Goal: Task Accomplishment & Management: Complete application form

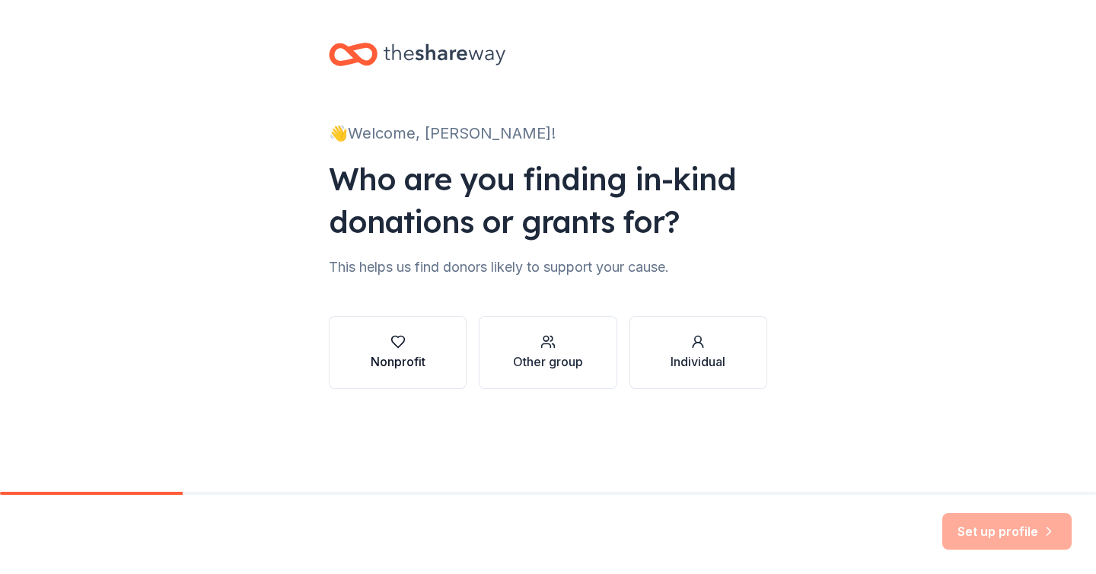
click at [401, 340] on icon "button" at bounding box center [398, 341] width 15 height 15
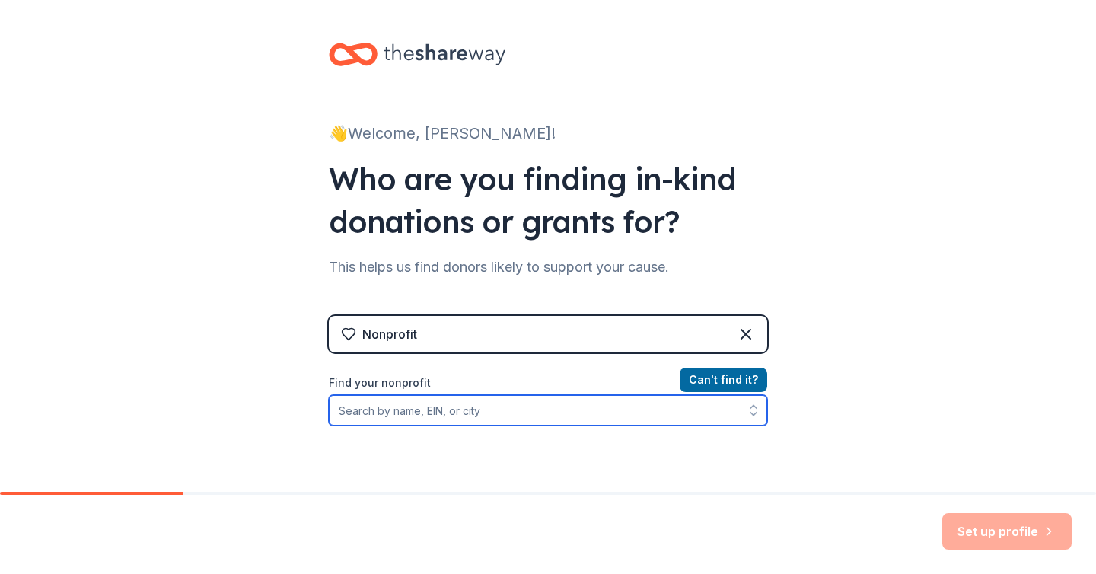
click at [502, 413] on input "Find your nonprofit" at bounding box center [548, 410] width 439 height 30
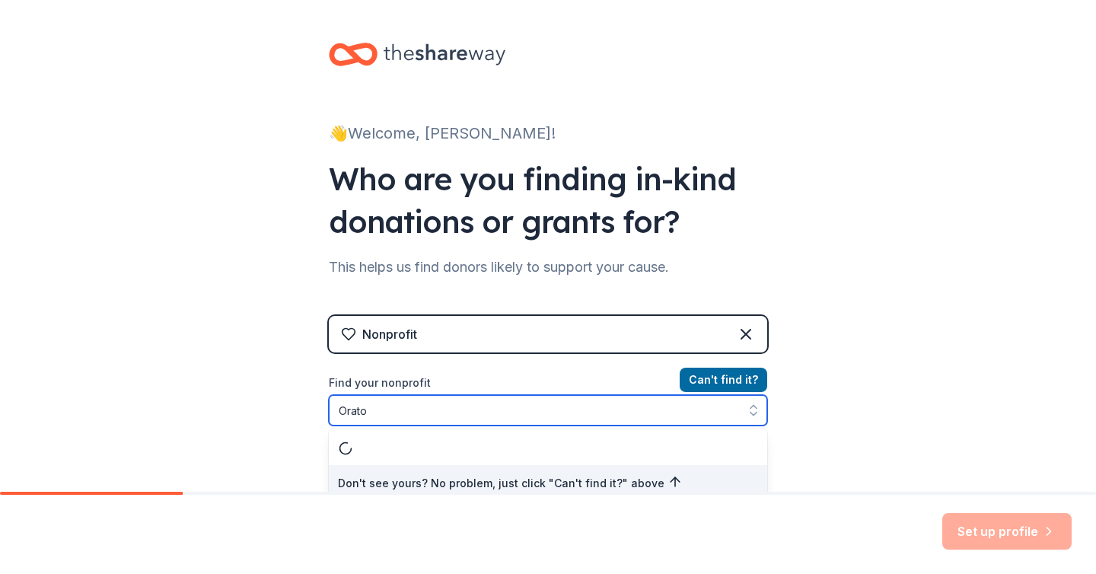
scroll to position [10, 0]
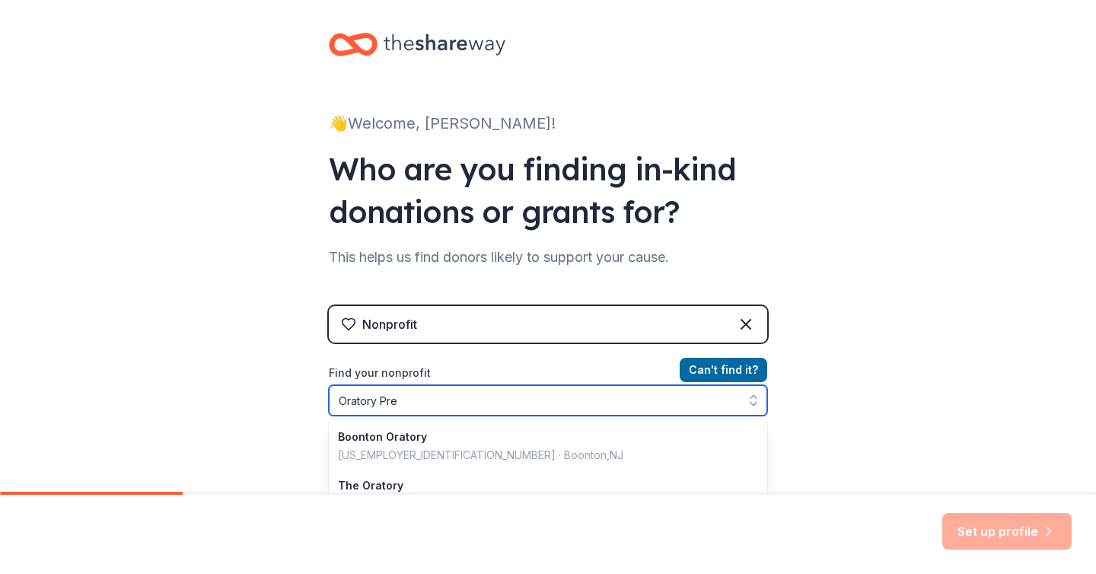
type input "Oratory Prep"
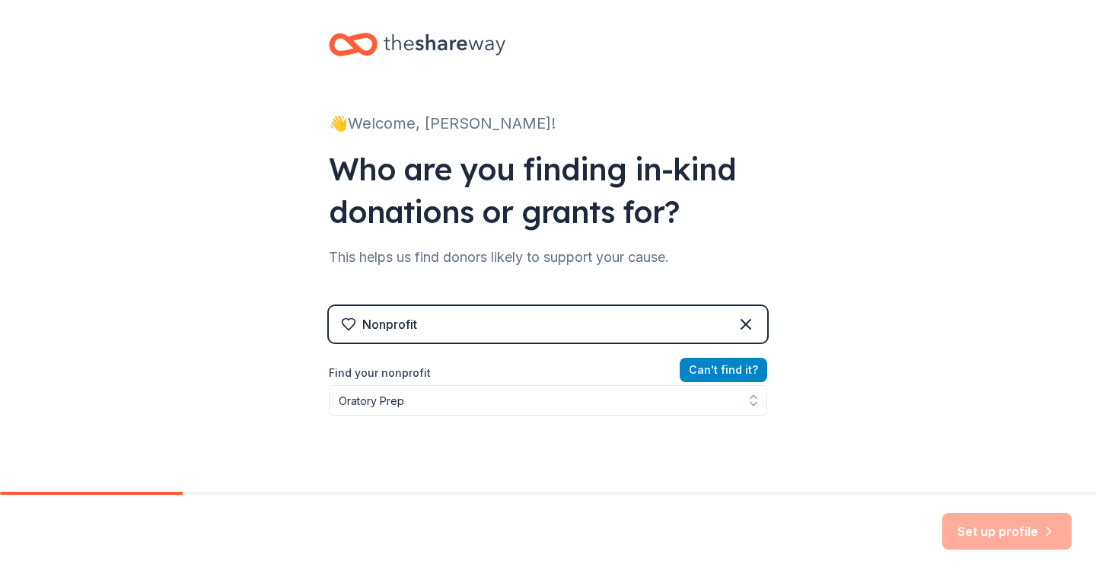
click at [737, 367] on button "Can ' t find it?" at bounding box center [724, 370] width 88 height 24
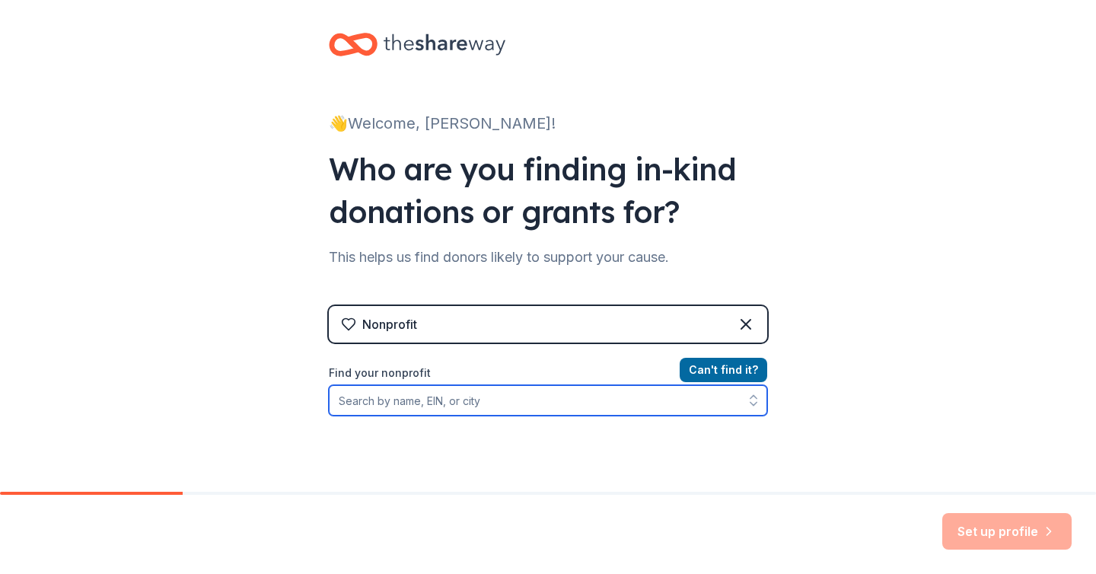
click at [444, 405] on input "Find your nonprofit" at bounding box center [548, 400] width 439 height 30
type input "Oratory Prep"
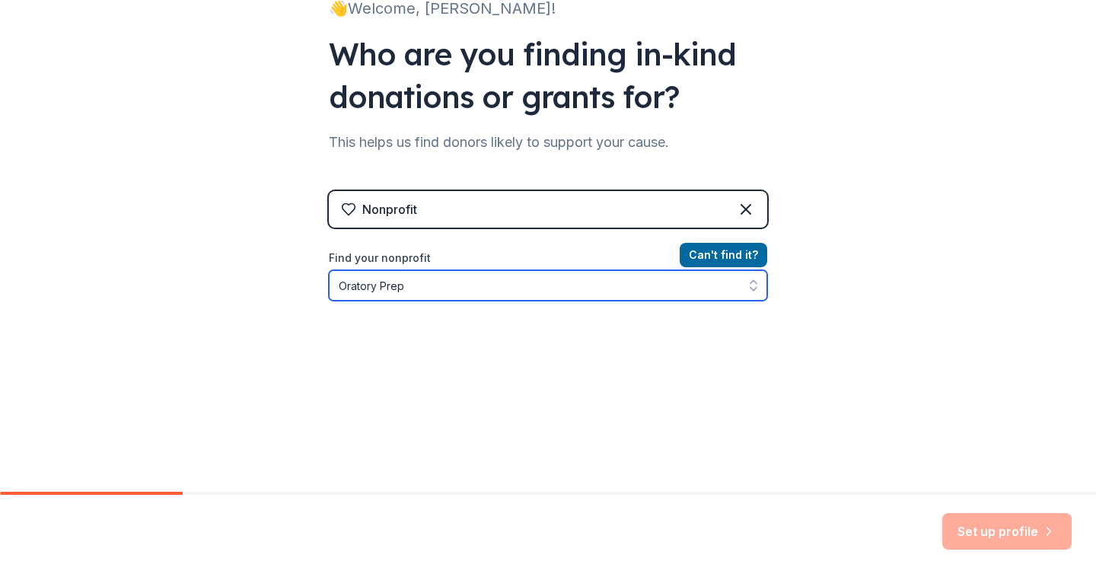
scroll to position [132, 0]
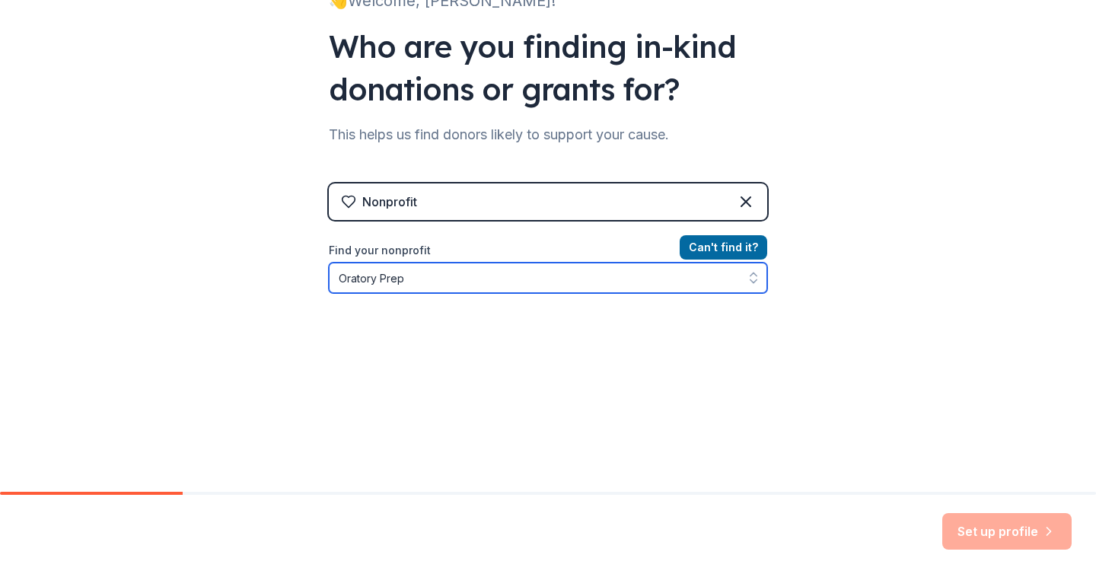
click at [575, 279] on input "Oratory Prep" at bounding box center [548, 278] width 439 height 30
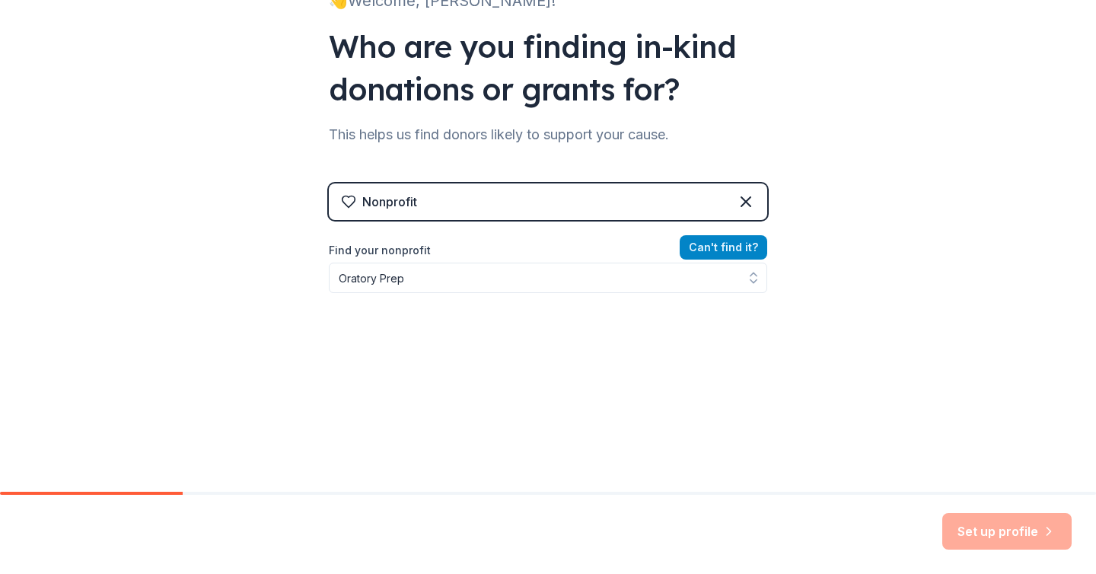
click at [724, 248] on button "Can ' t find it?" at bounding box center [724, 247] width 88 height 24
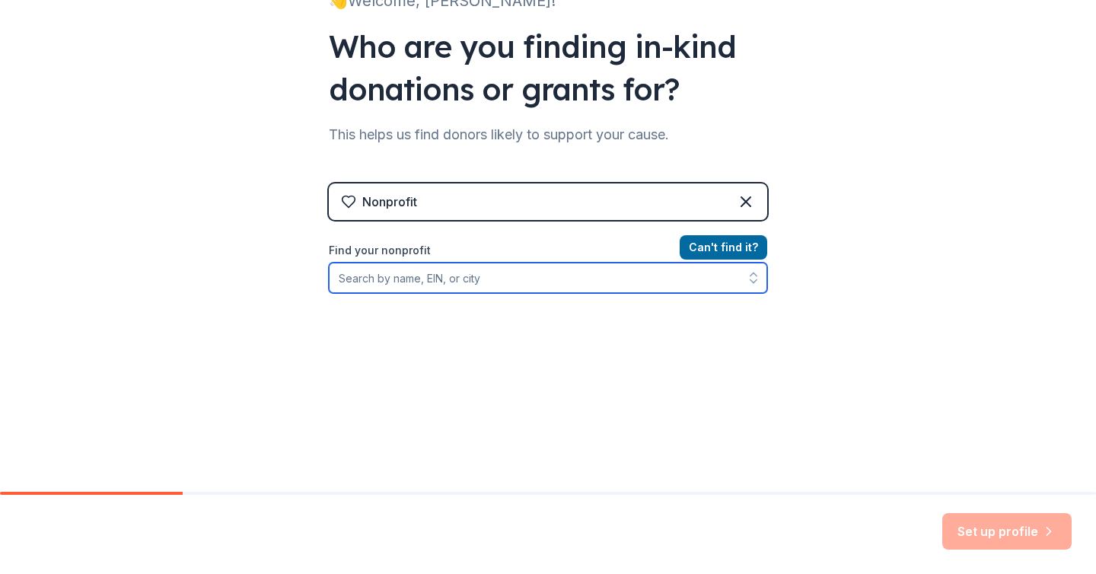
click at [424, 282] on input "Find your nonprofit" at bounding box center [548, 278] width 439 height 30
type input "S"
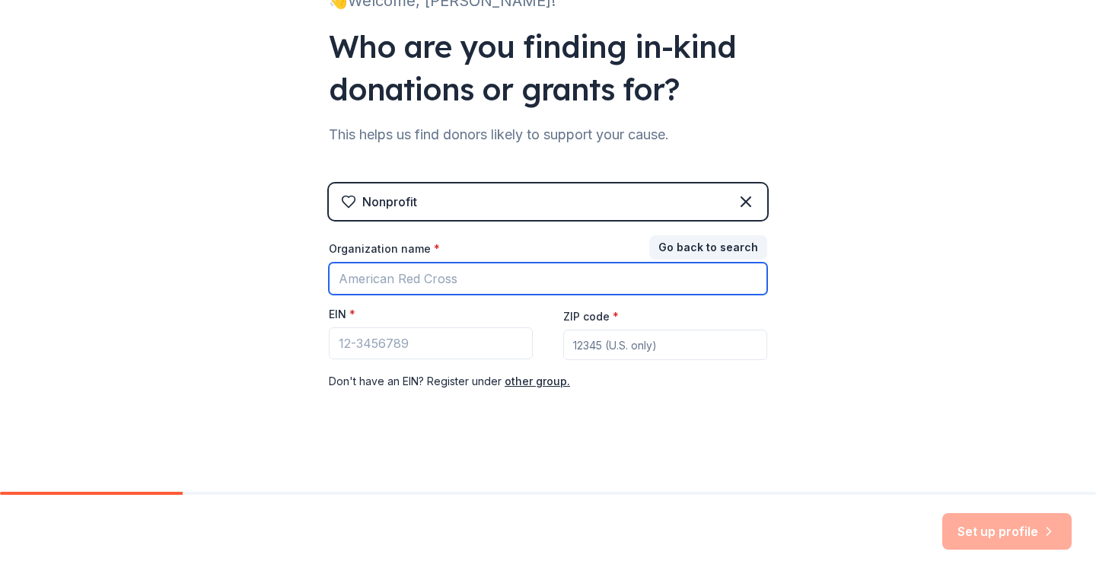
click at [381, 277] on input "Organization name *" at bounding box center [548, 279] width 439 height 32
click at [355, 280] on input "THe Oratory Prep" at bounding box center [548, 279] width 439 height 32
click at [450, 279] on input "The Oratory Prep" at bounding box center [548, 279] width 439 height 32
type input "The Oratory School of Summit"
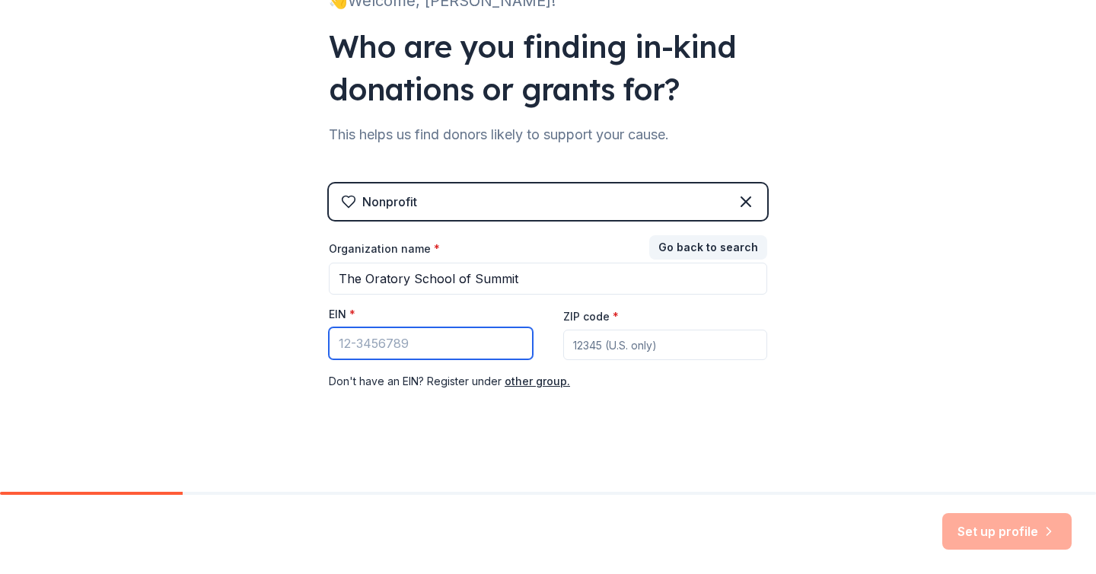
click at [412, 346] on input "EIN *" at bounding box center [431, 343] width 204 height 32
click at [414, 346] on input "EIN *" at bounding box center [431, 343] width 204 height 32
click at [352, 341] on input "22-1515" at bounding box center [431, 343] width 204 height 32
type input "22-2151517"
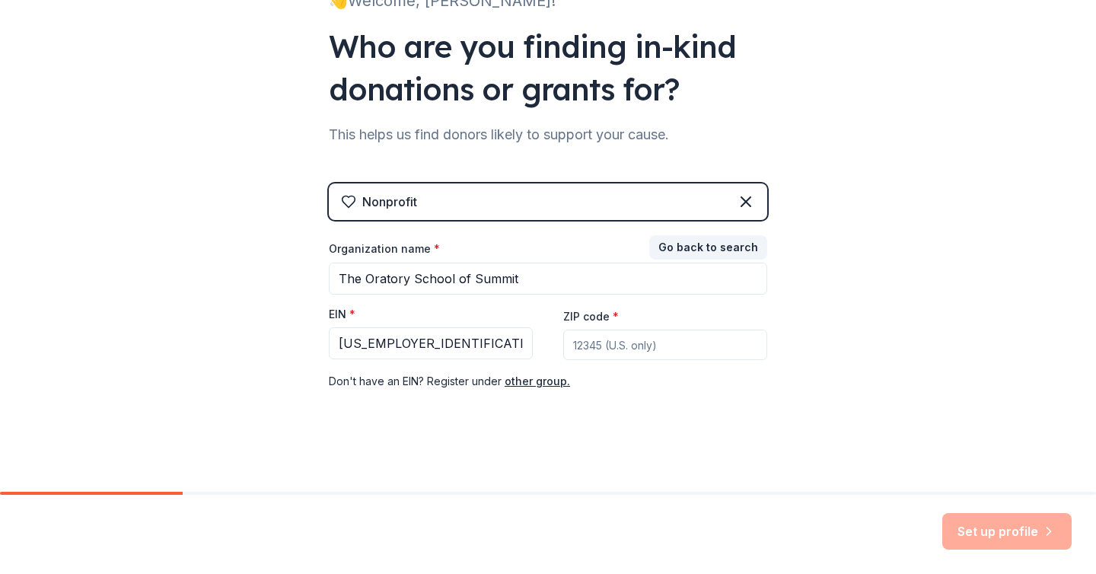
click at [643, 351] on input "ZIP code *" at bounding box center [665, 345] width 204 height 30
type input "07901"
click at [601, 448] on div "👋 Welcome, Joanne! Who are you finding in-kind donations or grants for? This he…" at bounding box center [548, 181] width 487 height 627
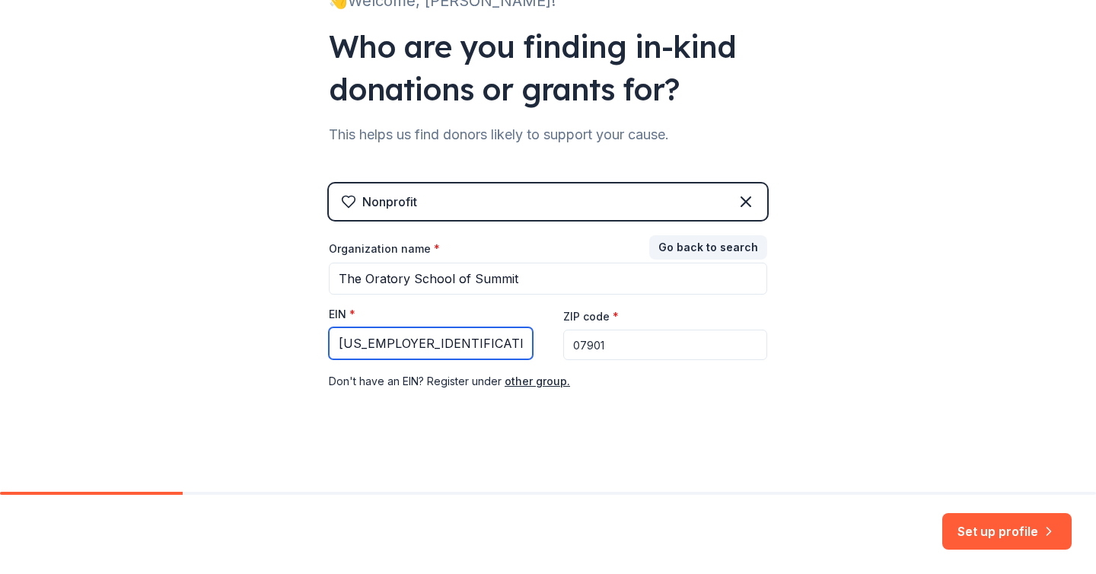
click at [367, 344] on input "22-2151517" at bounding box center [431, 343] width 204 height 32
click at [372, 344] on input "22-2151517" at bounding box center [431, 343] width 204 height 32
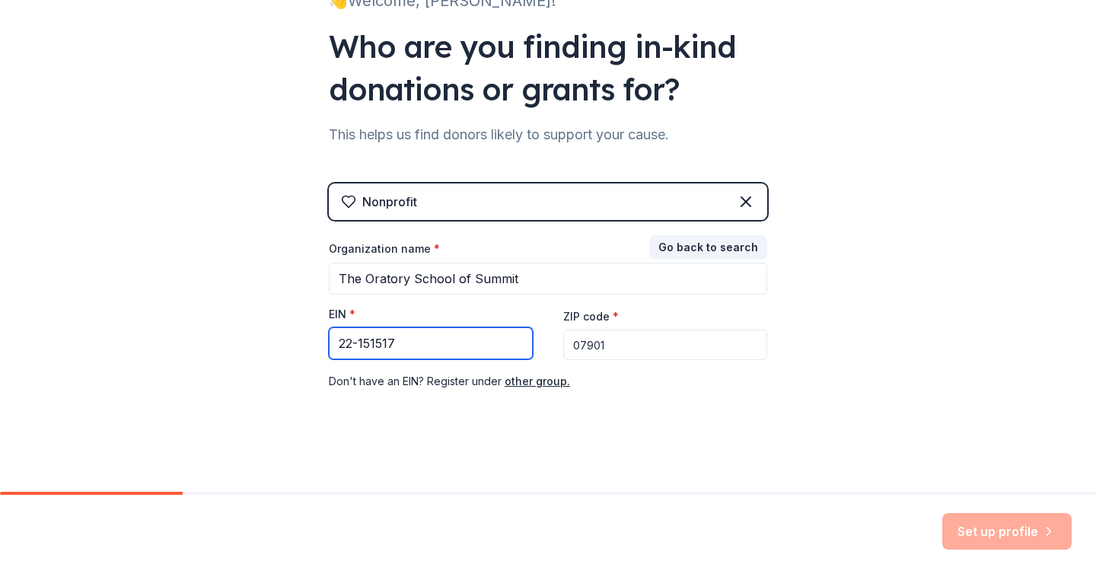
click at [387, 344] on input "22-151517" at bounding box center [431, 343] width 204 height 32
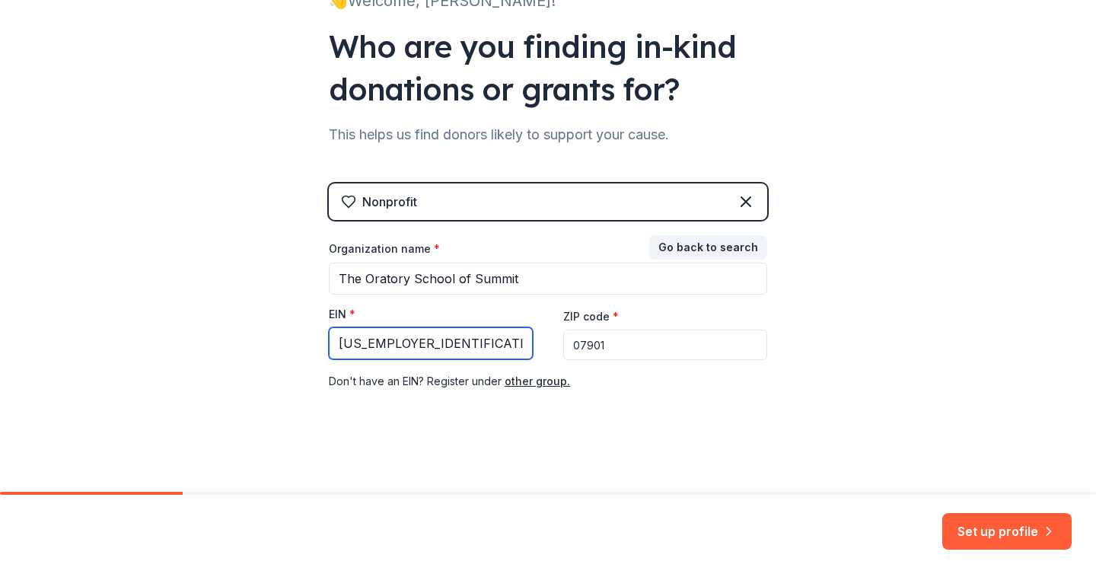
click at [446, 339] on input "[US_EMPLOYER_IDENTIFICATION_NUMBER]" at bounding box center [431, 343] width 204 height 32
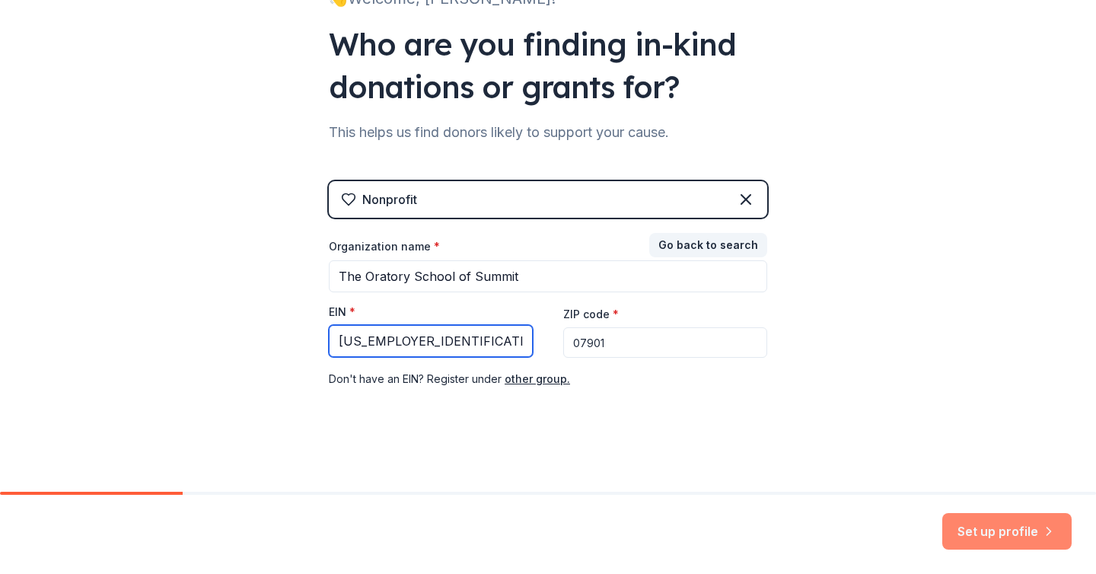
type input "[US_EMPLOYER_IDENTIFICATION_NUMBER]"
click at [1006, 524] on button "Set up profile" at bounding box center [1006, 531] width 129 height 37
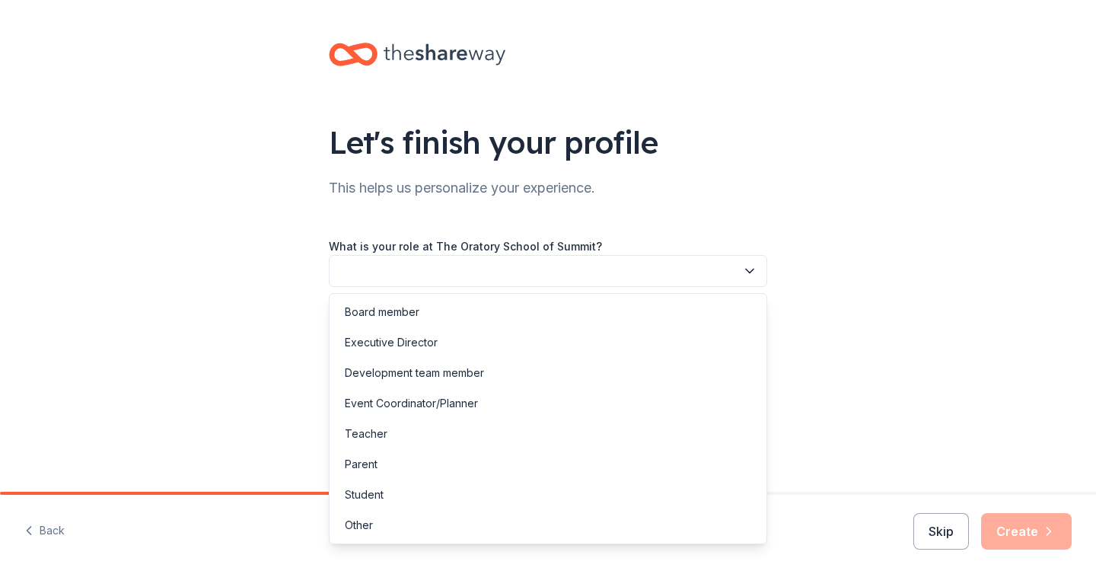
click at [541, 266] on button "button" at bounding box center [548, 271] width 439 height 32
click at [461, 370] on div "Development team member" at bounding box center [414, 373] width 139 height 18
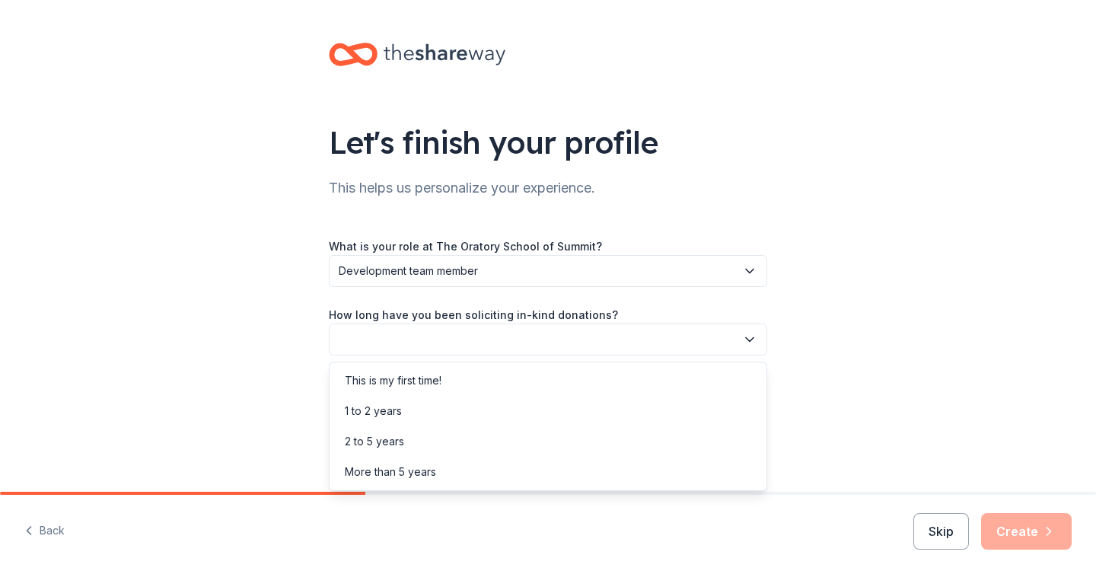
click at [465, 331] on button "button" at bounding box center [548, 340] width 439 height 32
click at [392, 439] on div "2 to 5 years" at bounding box center [374, 441] width 59 height 18
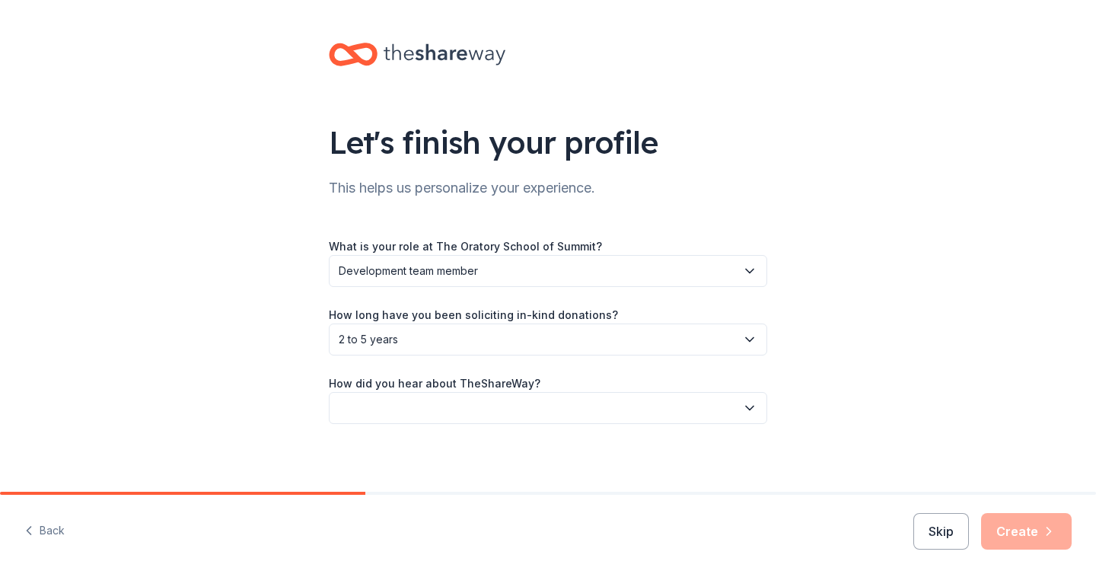
click at [432, 413] on button "button" at bounding box center [548, 408] width 439 height 32
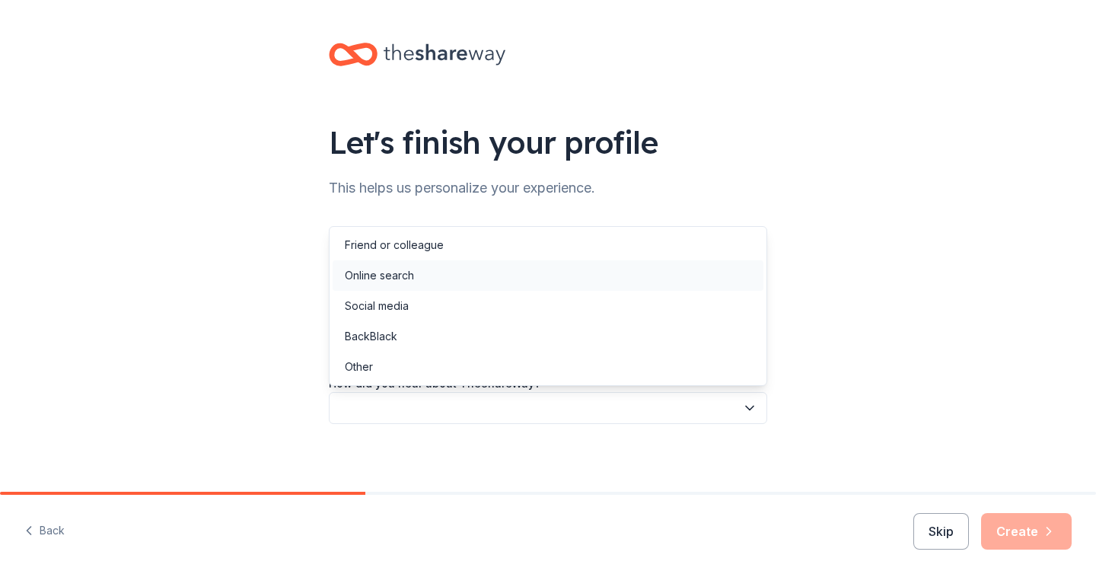
click at [411, 274] on div "Online search" at bounding box center [379, 275] width 69 height 18
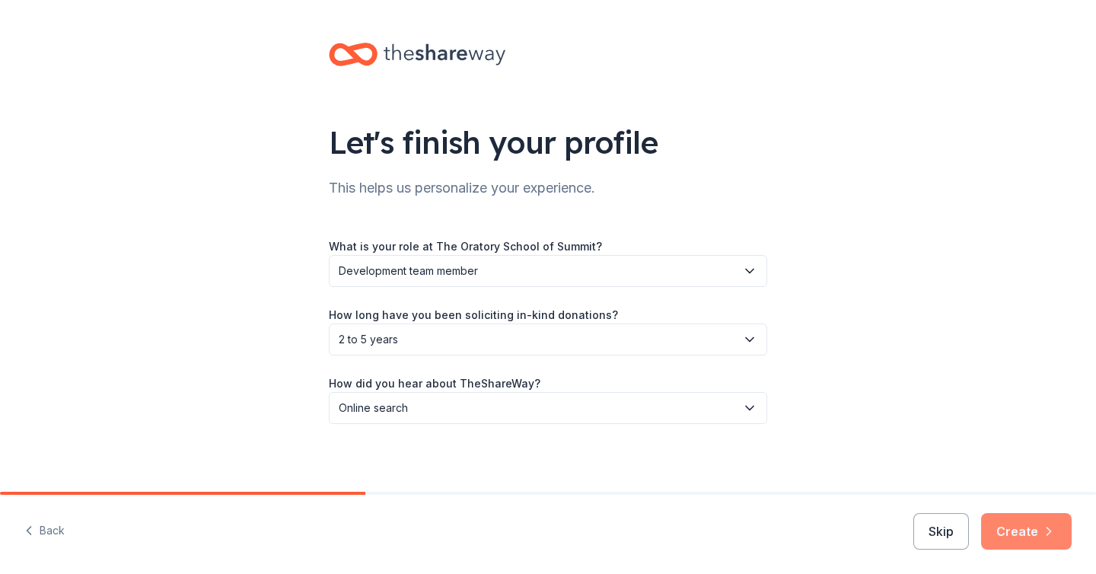
click at [1020, 539] on button "Create" at bounding box center [1026, 531] width 91 height 37
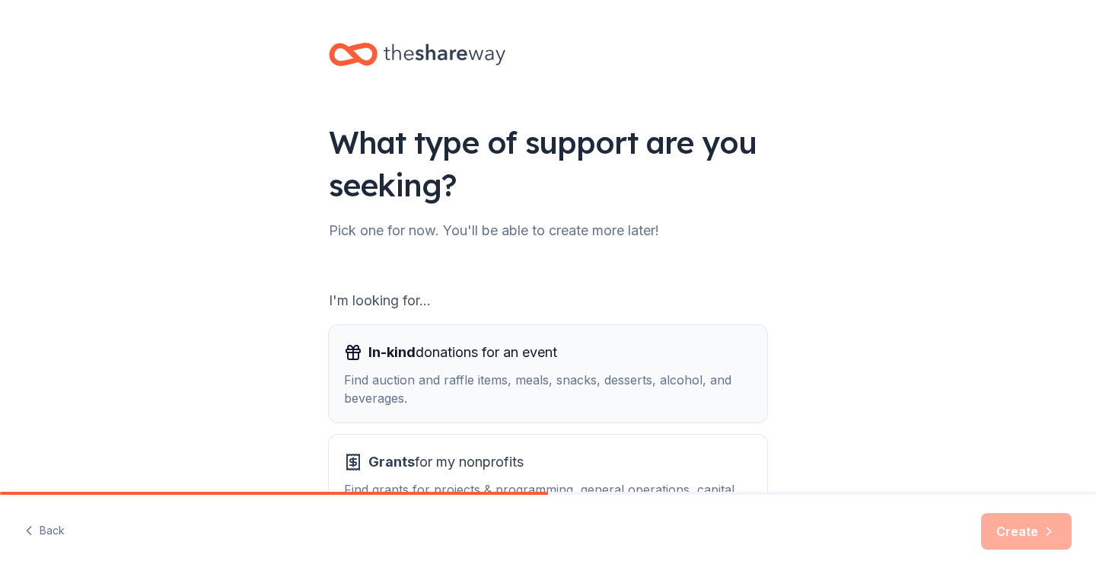
click at [484, 369] on div "In-kind donations for an event Find auction and raffle items, meals, snacks, de…" at bounding box center [548, 373] width 408 height 67
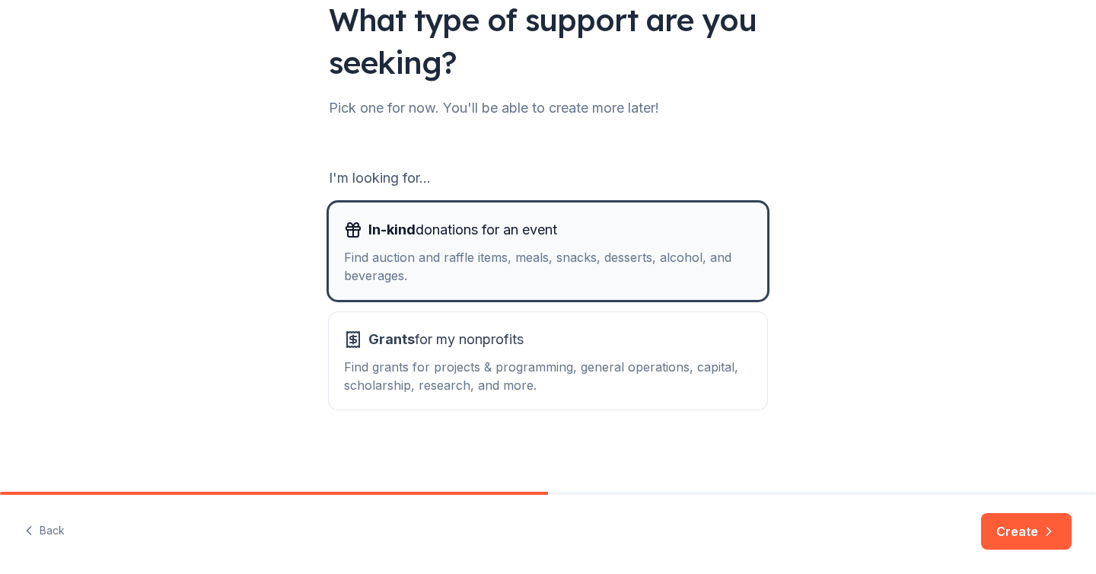
scroll to position [122, 0]
click at [1019, 525] on button "Create" at bounding box center [1026, 531] width 91 height 37
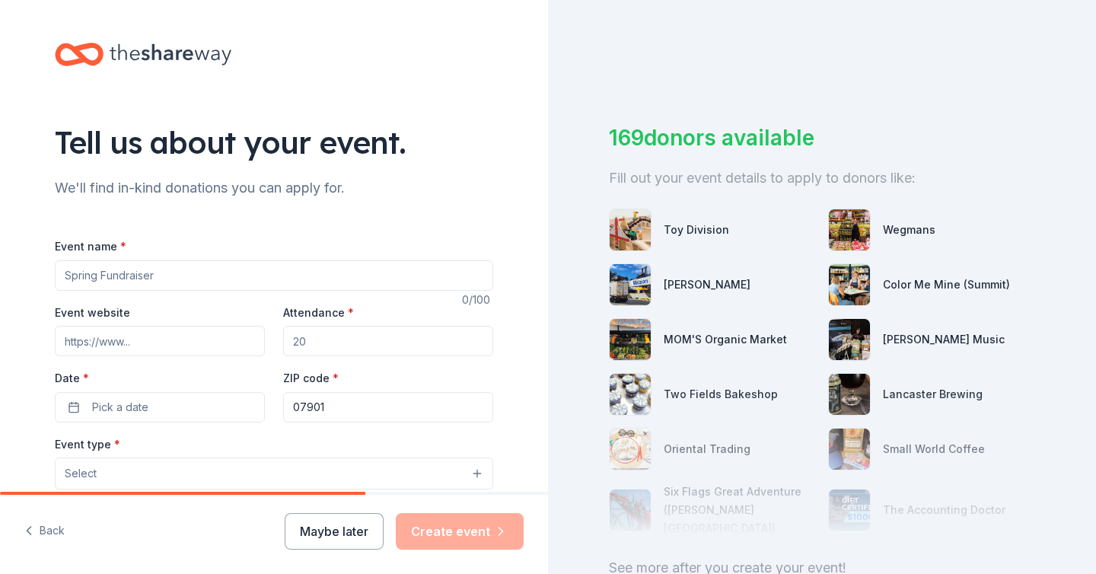
click at [315, 273] on input "Event name *" at bounding box center [274, 275] width 439 height 30
type input "33rd Annual Oratory Prep Golf Classic"
click at [179, 337] on input "Event website" at bounding box center [160, 341] width 210 height 30
click at [177, 345] on input "Event website" at bounding box center [160, 341] width 210 height 30
paste input "https://www.oratoryprep.org/apps/pages/index.jsp?uREC_ID=279363&type=d&pREC_ID=…"
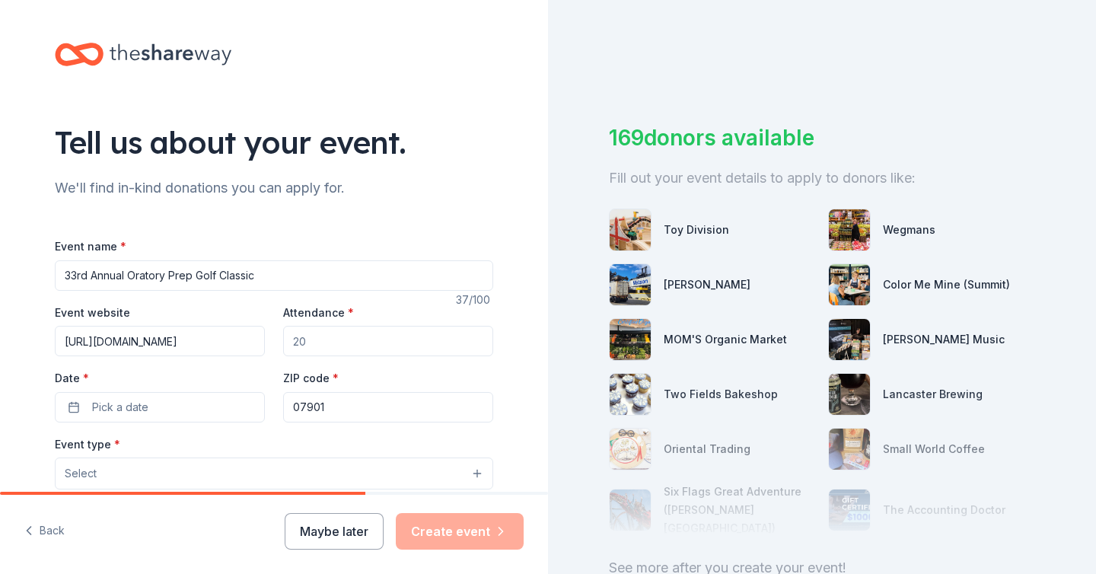
scroll to position [0, 302]
type input "https://www.oratoryprep.org/apps/pages/index.jsp?uREC_ID=279363&type=d&pREC_ID=…"
click at [344, 341] on input "Attendance *" at bounding box center [388, 341] width 210 height 30
type input "4"
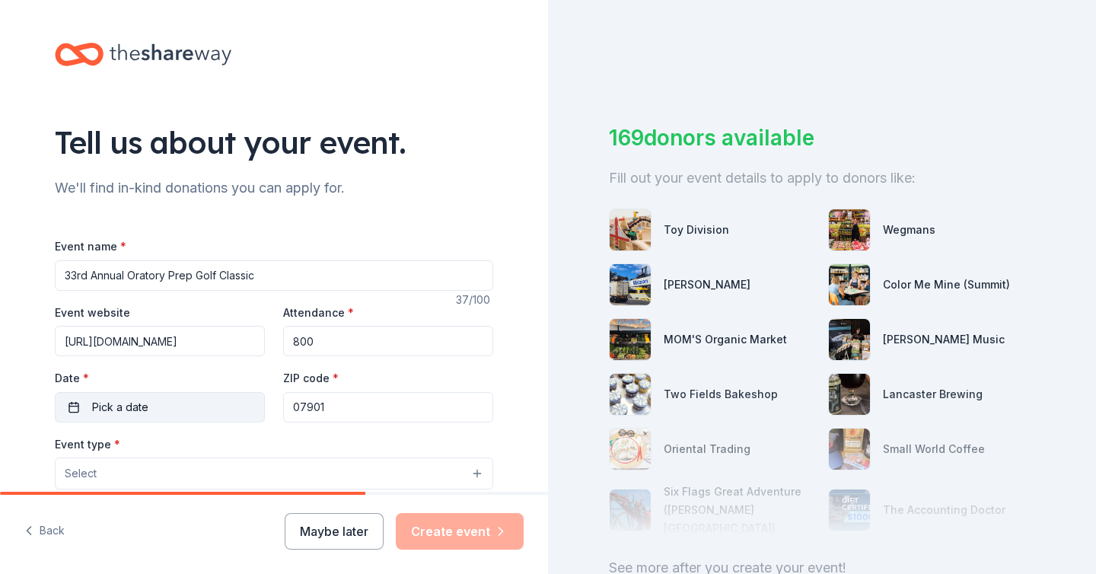
type input "800"
click at [132, 410] on span "Pick a date" at bounding box center [120, 407] width 56 height 18
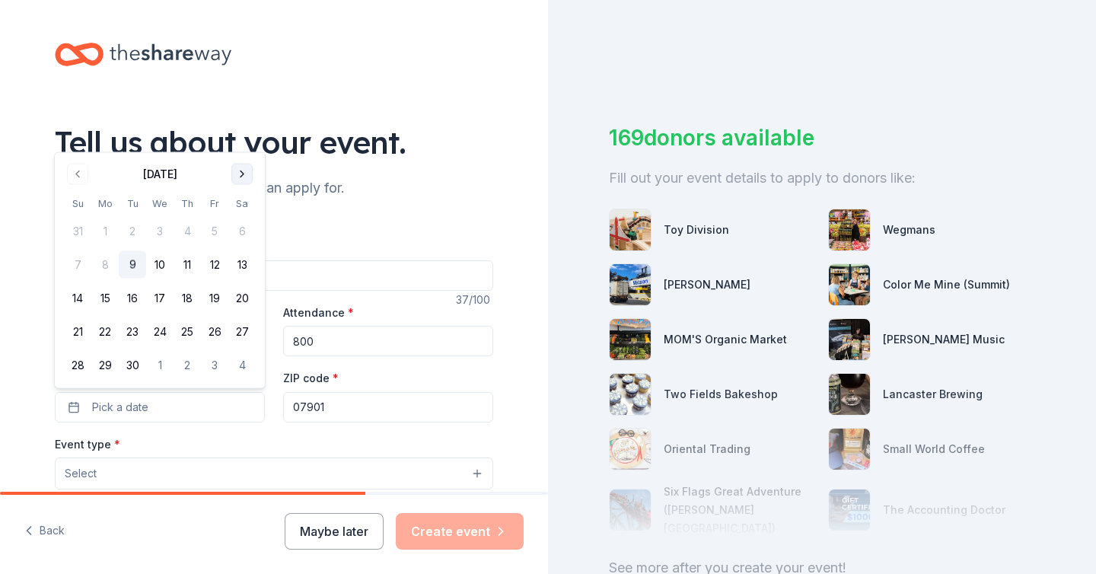
click at [243, 170] on button "Go to next month" at bounding box center [241, 174] width 21 height 21
click at [106, 266] on button "6" at bounding box center [104, 264] width 27 height 27
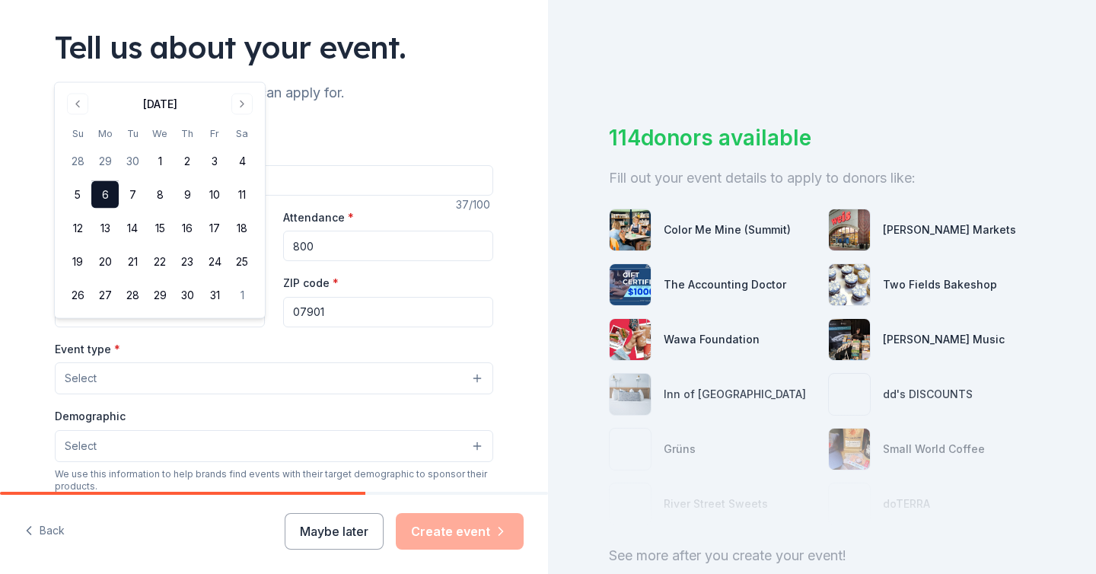
scroll to position [102, 0]
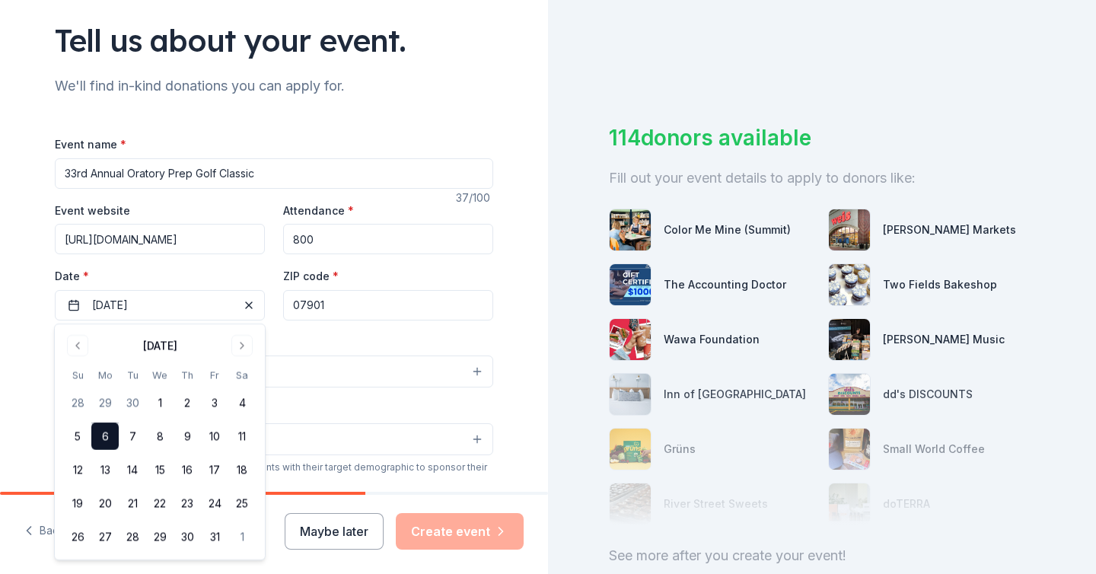
click at [524, 340] on div "Tell us about your event. We'll find in-kind donations you can apply for. Event…" at bounding box center [274, 404] width 548 height 1013
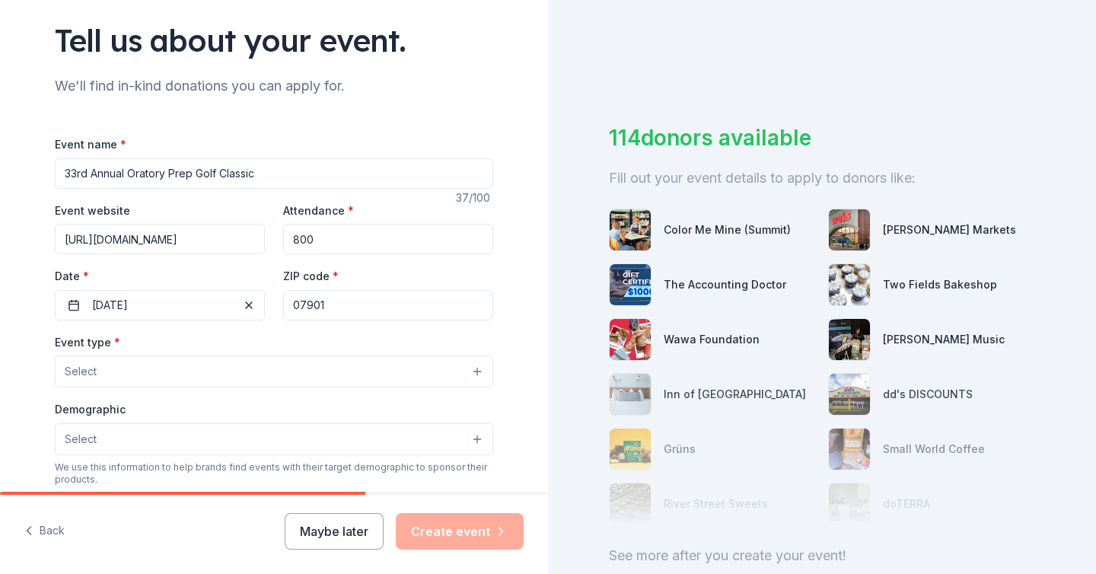
click at [359, 375] on button "Select" at bounding box center [274, 372] width 439 height 32
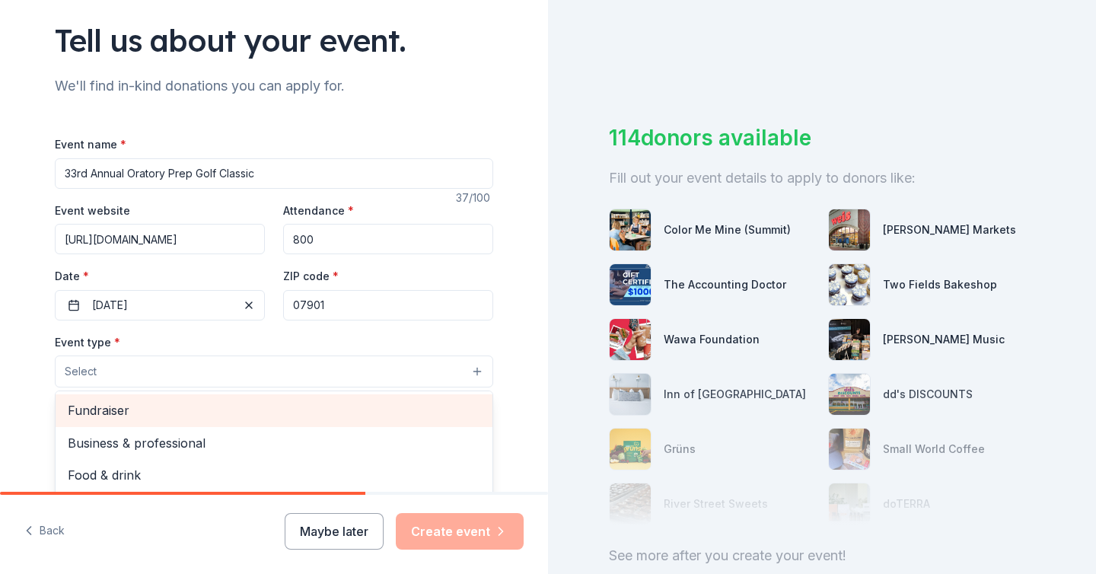
click at [229, 413] on span "Fundraiser" at bounding box center [274, 410] width 413 height 20
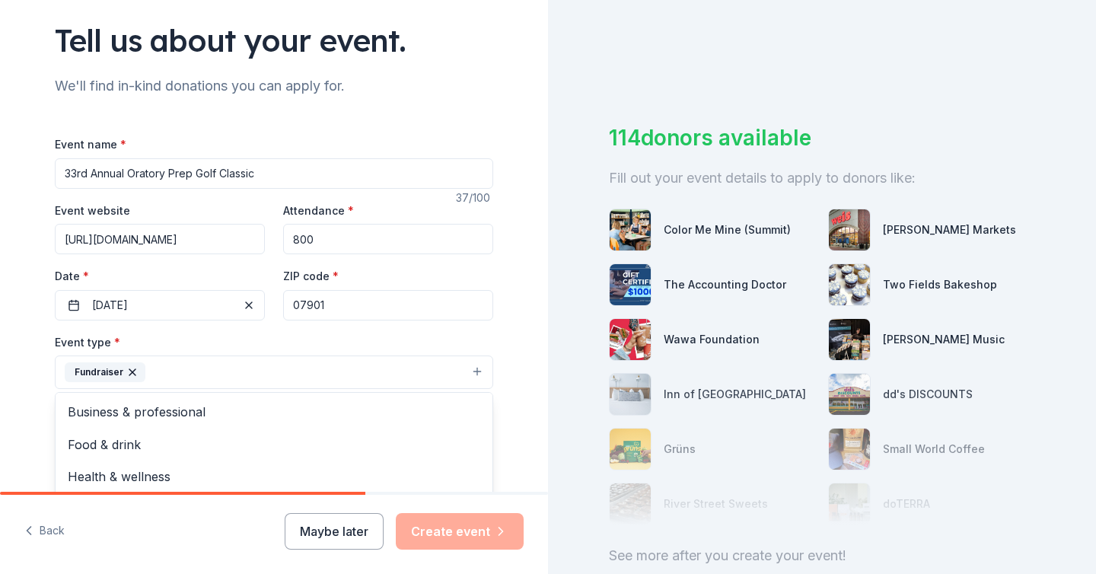
click at [540, 400] on div "Tell us about your event. We'll find in-kind donations you can apply for. Event…" at bounding box center [274, 405] width 548 height 1015
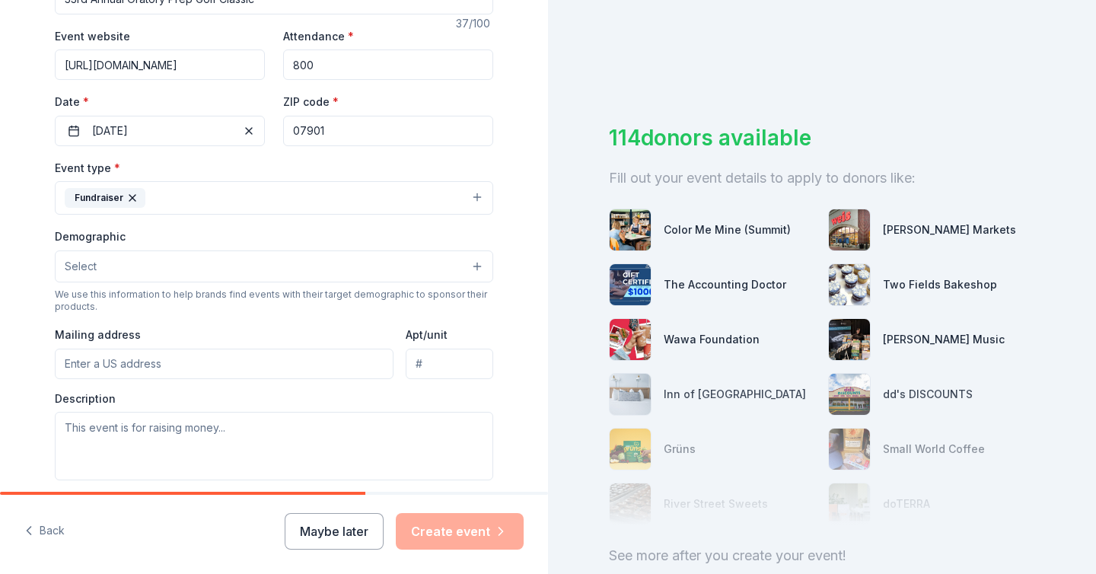
scroll to position [278, 0]
click at [349, 265] on button "Select" at bounding box center [274, 265] width 439 height 32
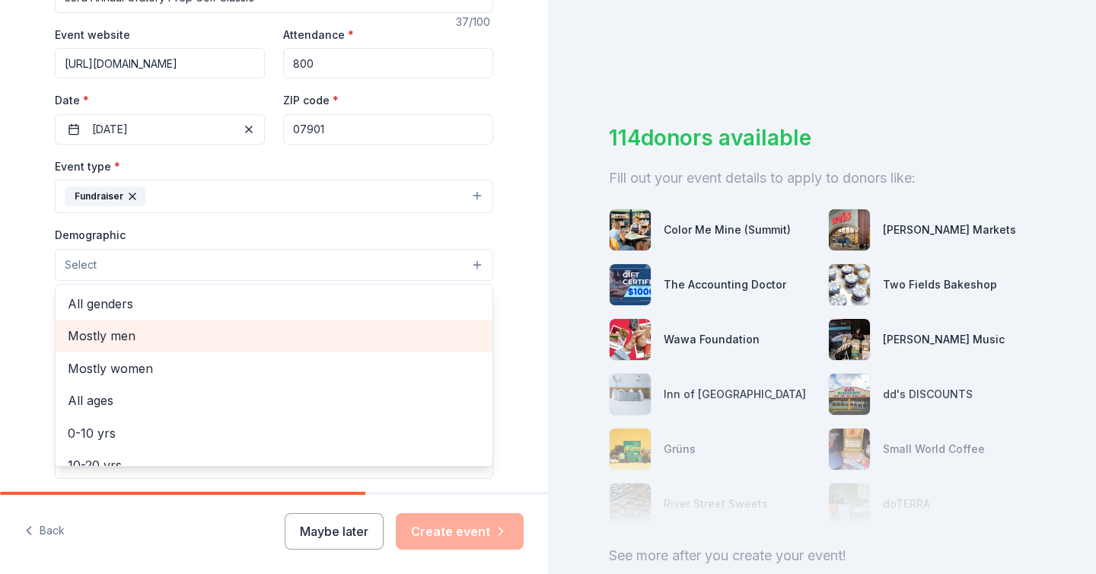
click at [269, 330] on span "Mostly men" at bounding box center [274, 336] width 413 height 20
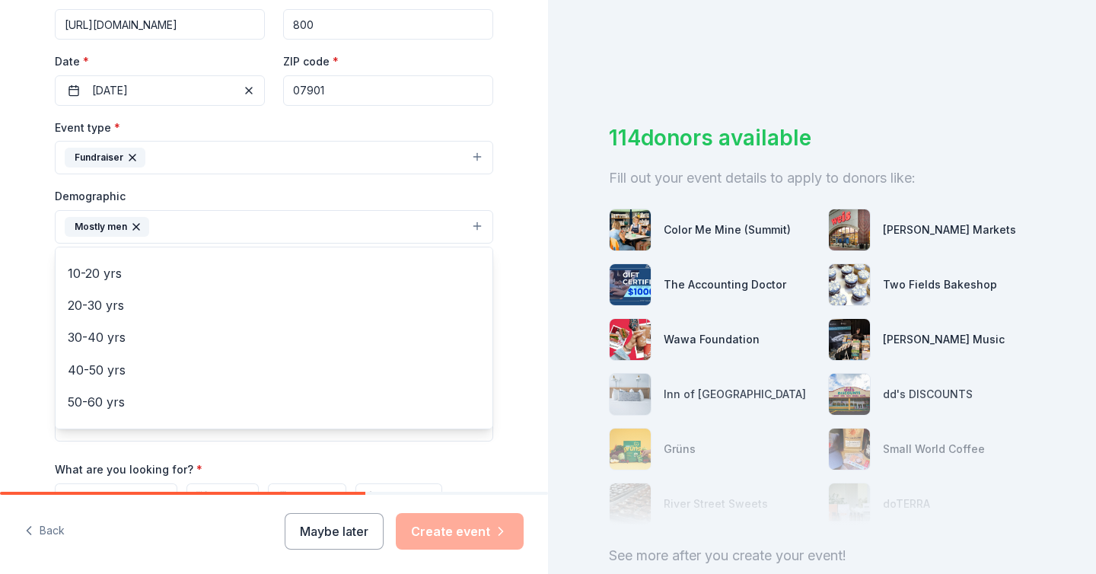
scroll to position [138, 0]
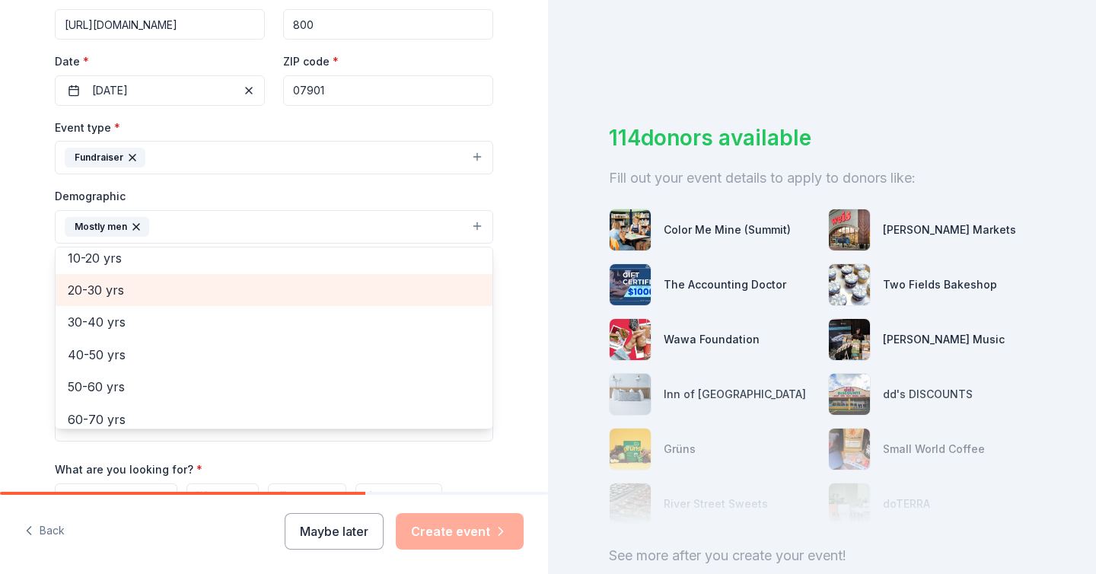
click at [125, 292] on span "20-30 yrs" at bounding box center [274, 290] width 413 height 20
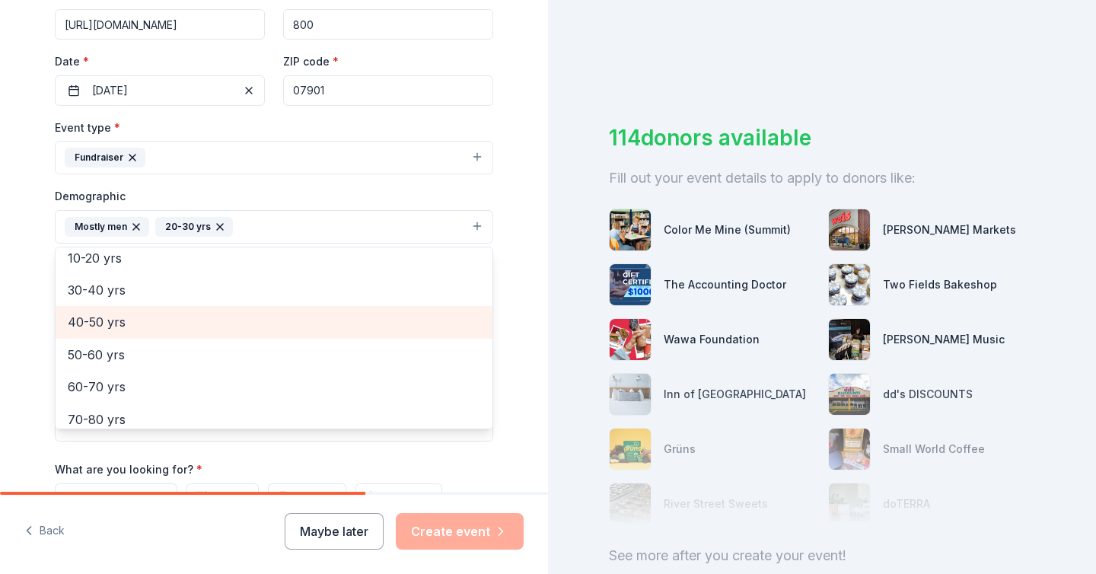
click at [123, 318] on span "40-50 yrs" at bounding box center [274, 322] width 413 height 20
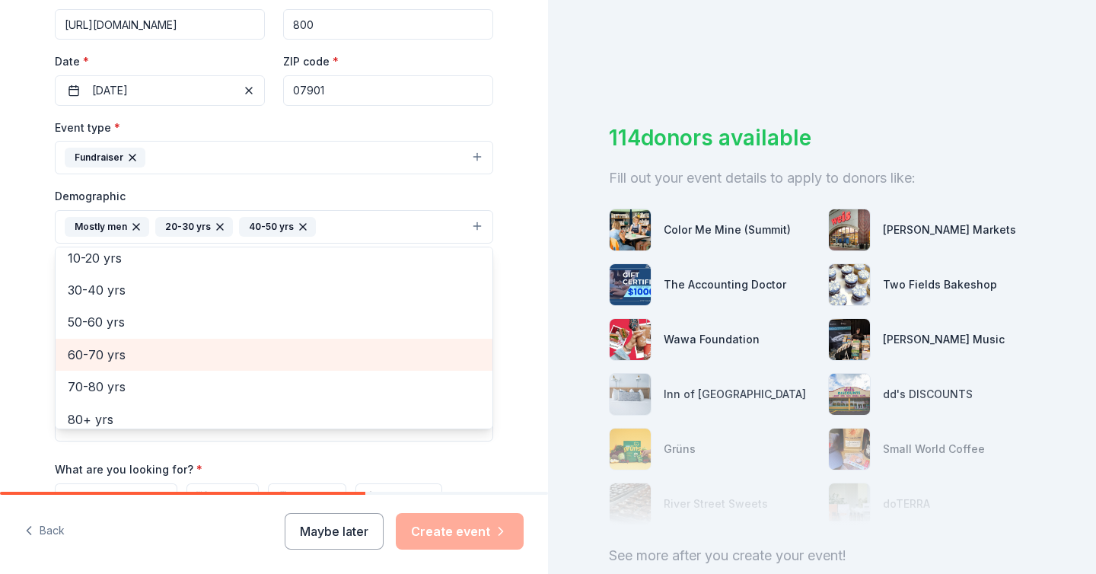
click at [116, 352] on span "60-70 yrs" at bounding box center [274, 355] width 413 height 20
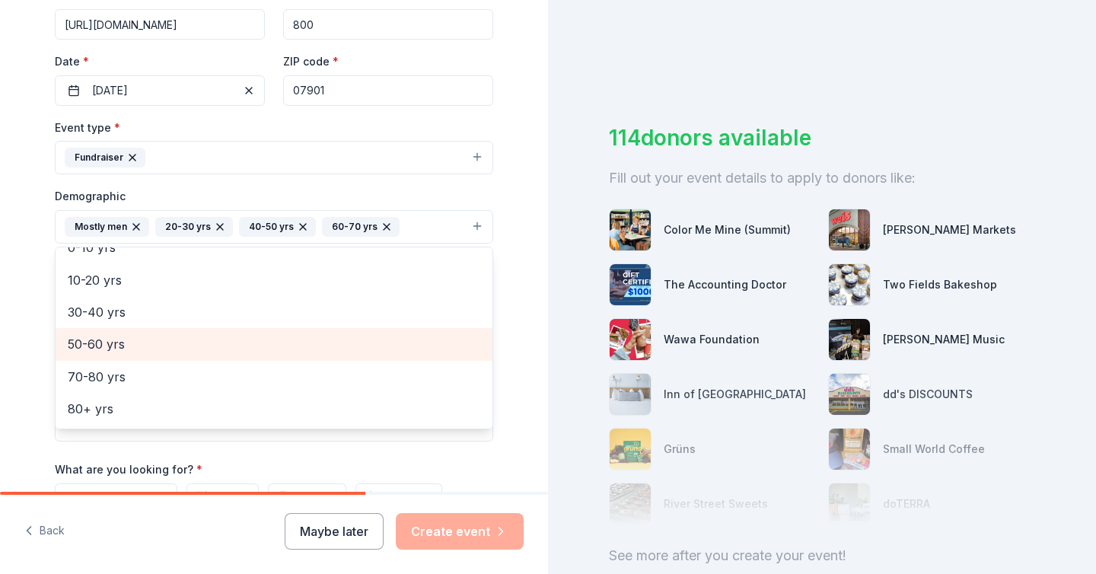
scroll to position [115, 0]
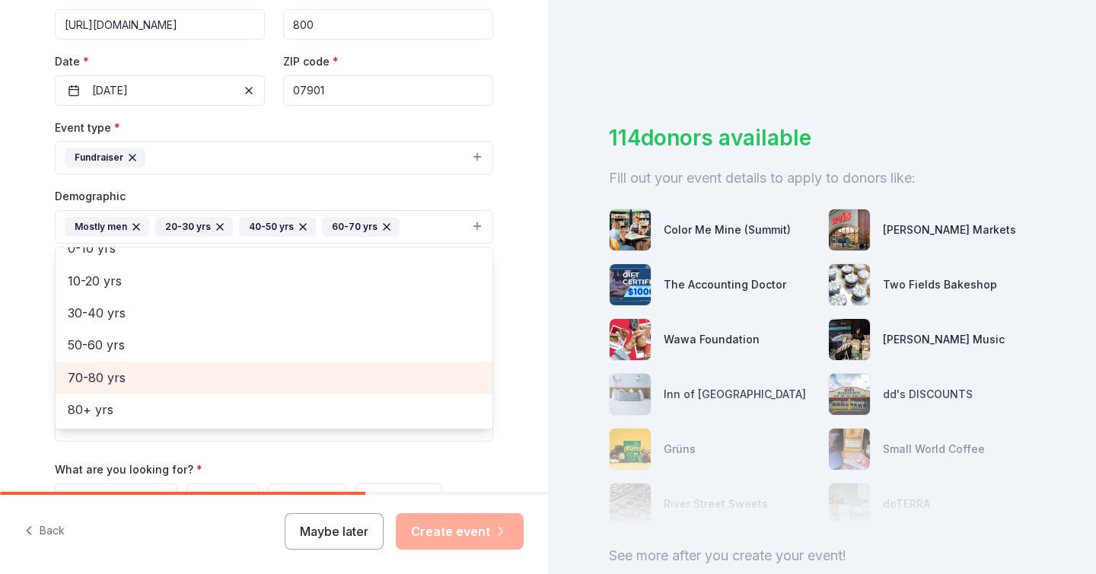
click at [115, 372] on span "70-80 yrs" at bounding box center [274, 378] width 413 height 20
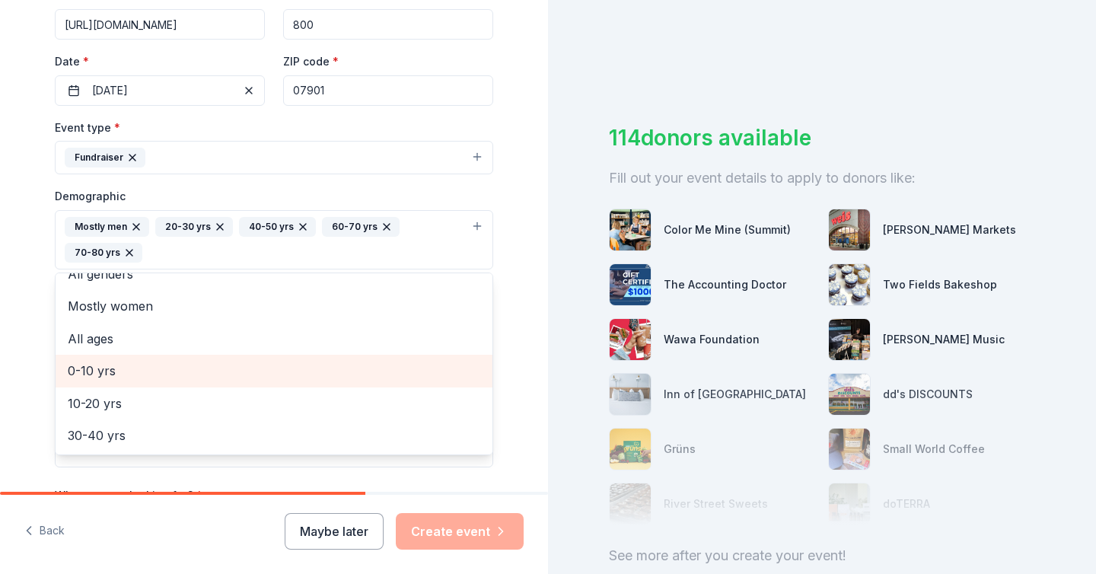
scroll to position [0, 0]
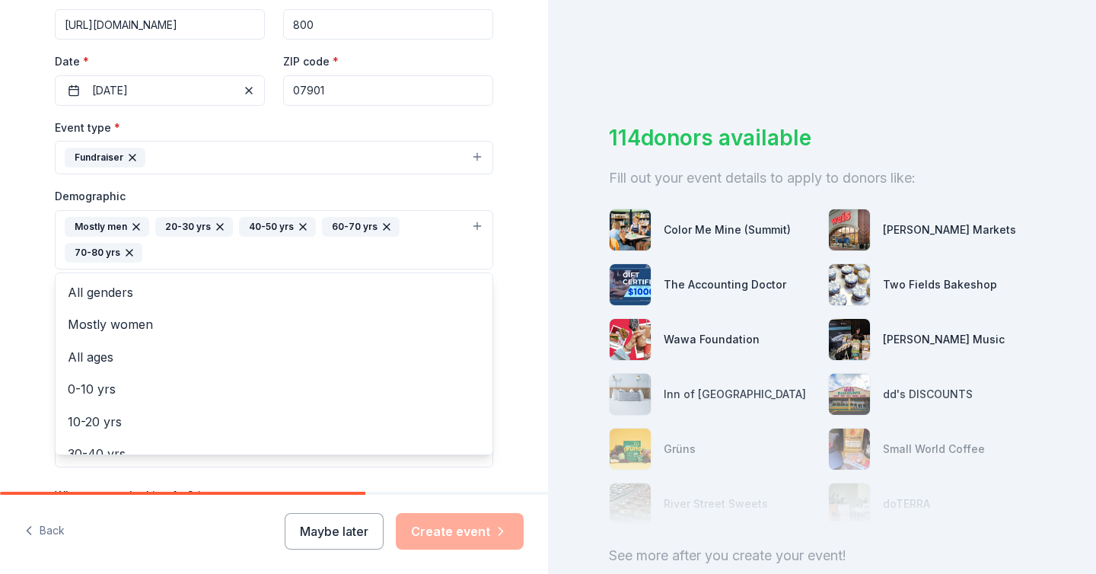
click at [130, 252] on icon "button" at bounding box center [129, 253] width 12 height 12
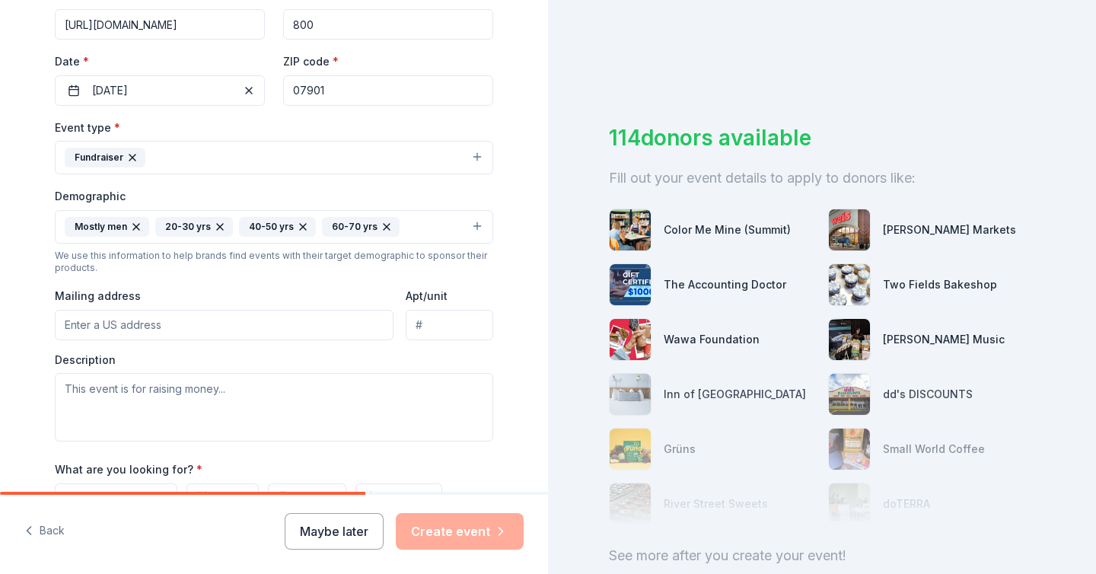
click at [381, 228] on icon "button" at bounding box center [387, 227] width 12 height 12
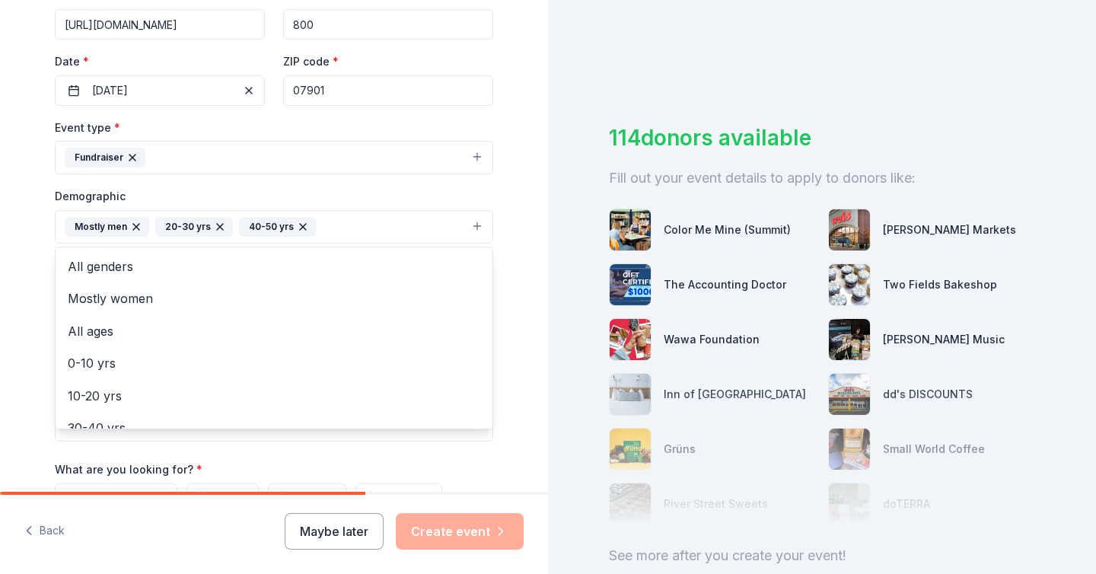
click at [305, 222] on icon "button" at bounding box center [303, 227] width 12 height 12
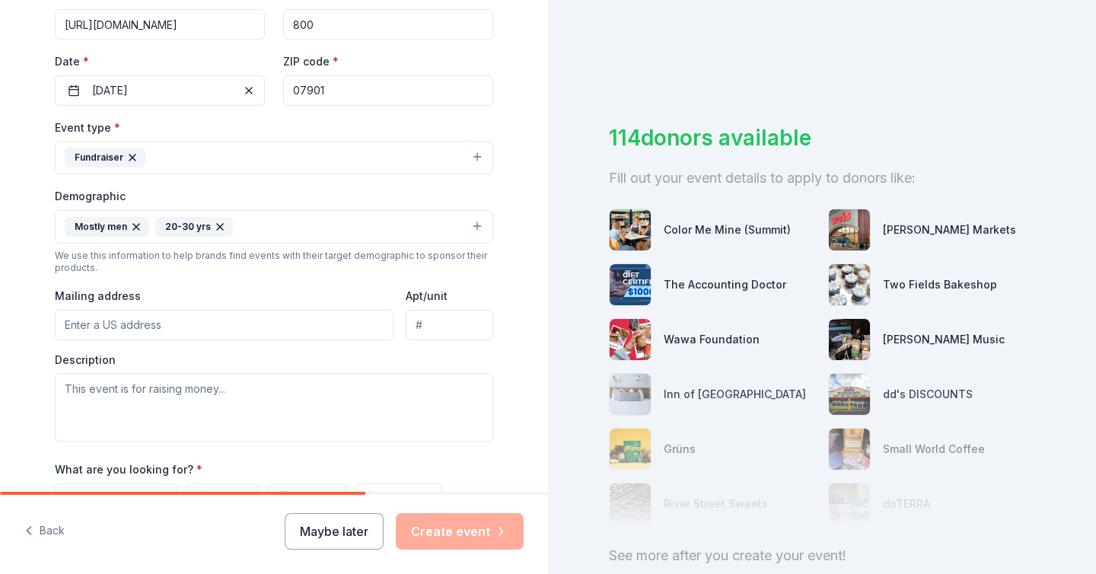
click at [219, 224] on icon "button" at bounding box center [220, 227] width 6 height 6
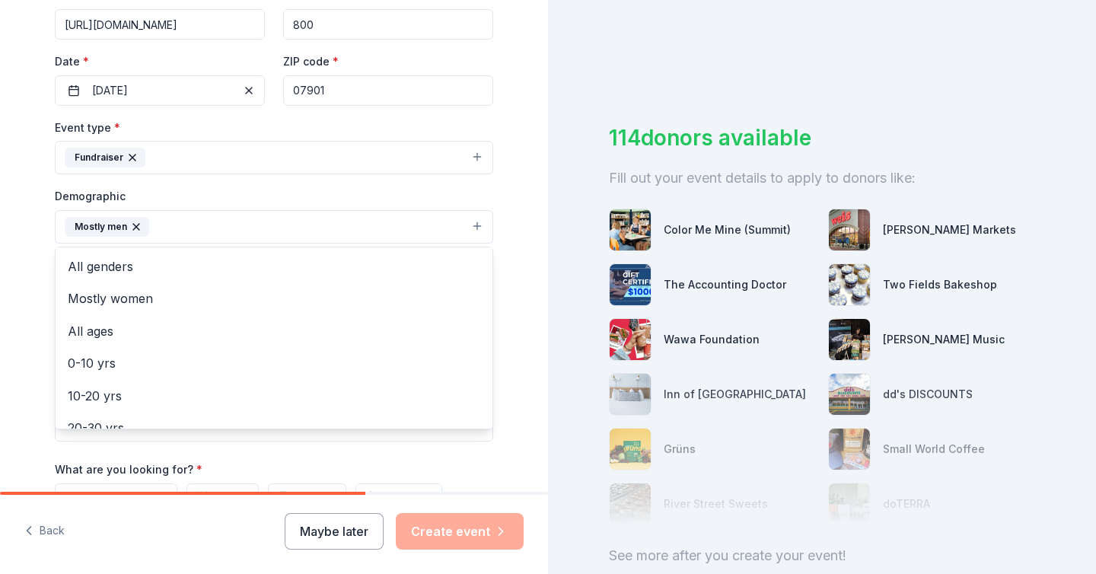
click at [139, 222] on icon "button" at bounding box center [136, 227] width 12 height 12
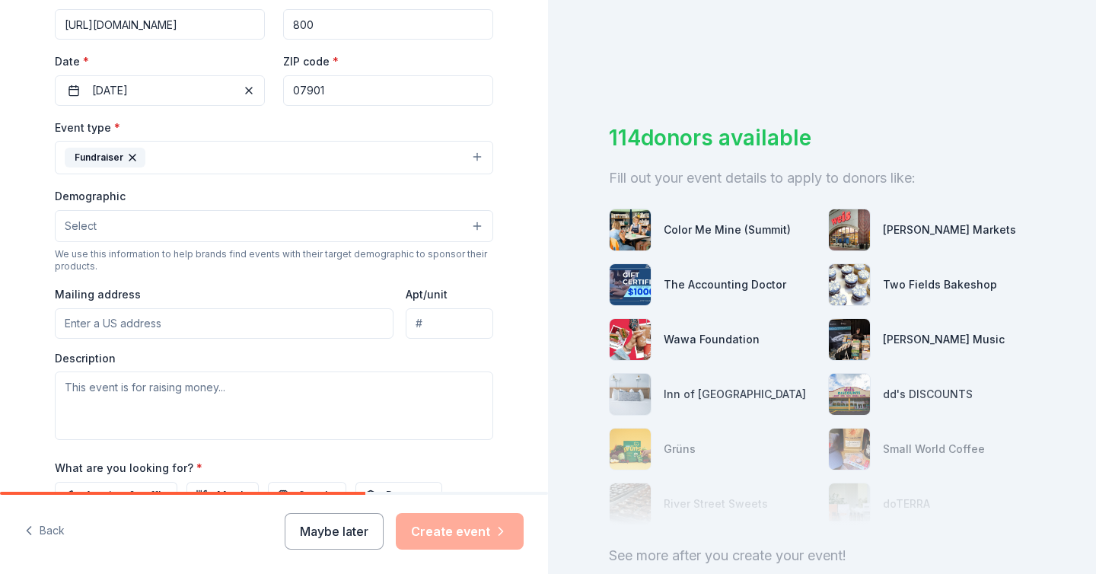
click at [140, 224] on button "Select" at bounding box center [274, 226] width 439 height 32
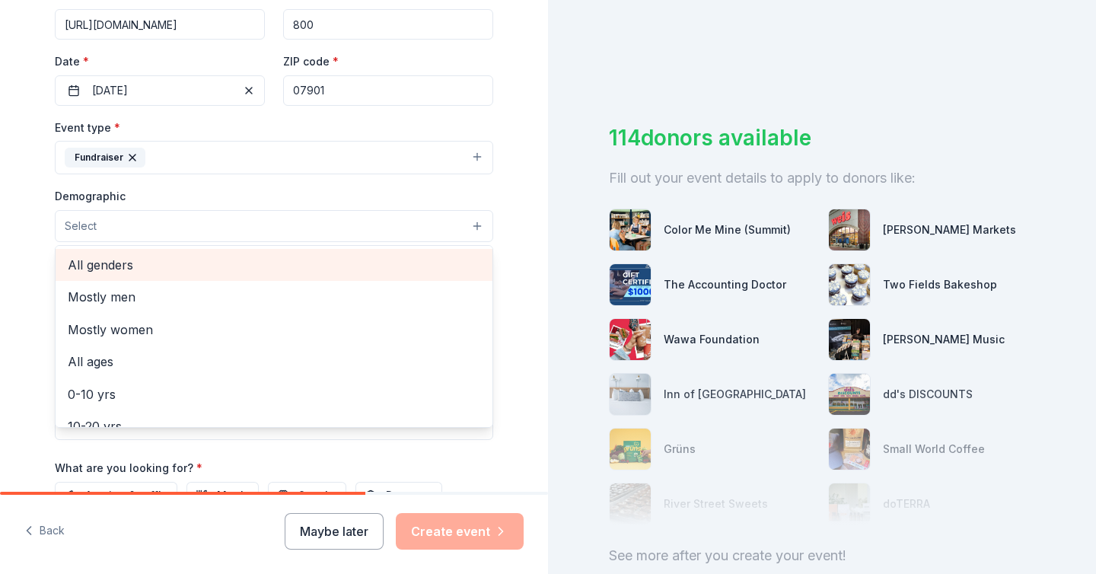
click at [125, 273] on span "All genders" at bounding box center [274, 265] width 413 height 20
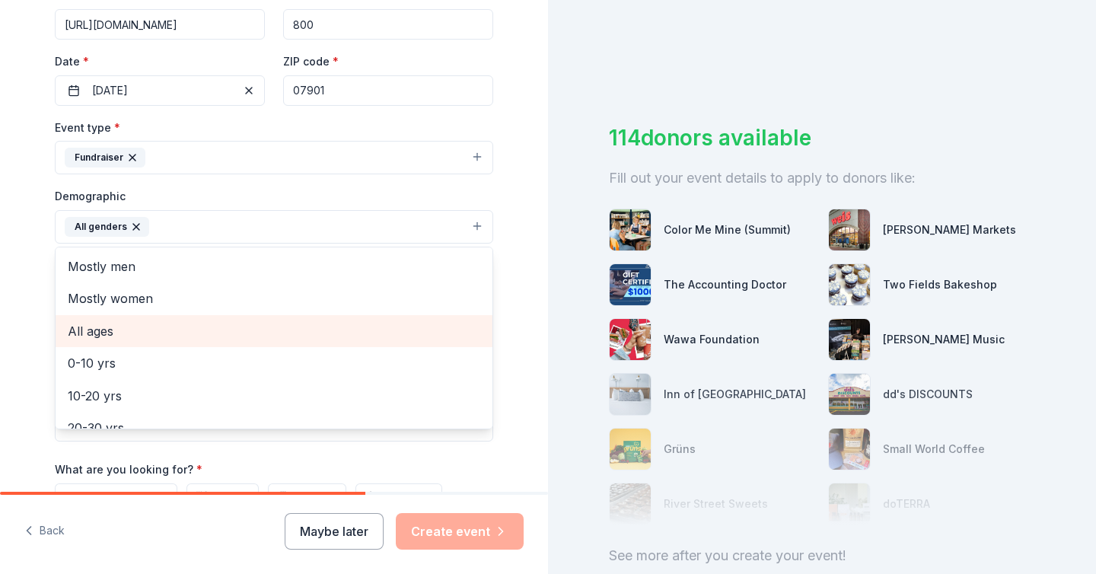
click at [116, 329] on span "All ages" at bounding box center [274, 331] width 413 height 20
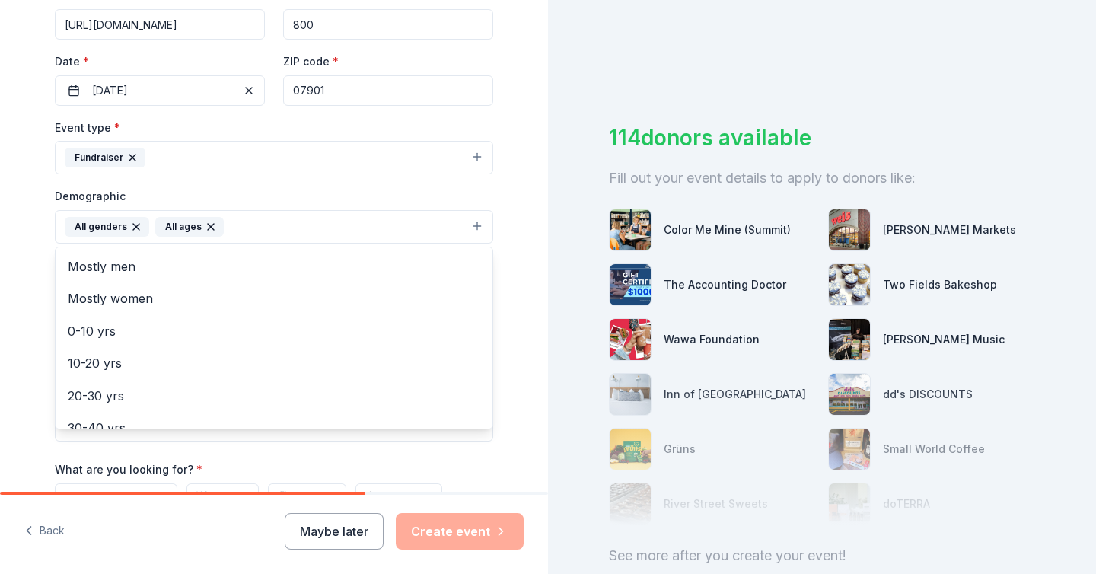
click at [528, 299] on div "Tell us about your event. We'll find in-kind donations you can apply for. Event…" at bounding box center [274, 191] width 548 height 1016
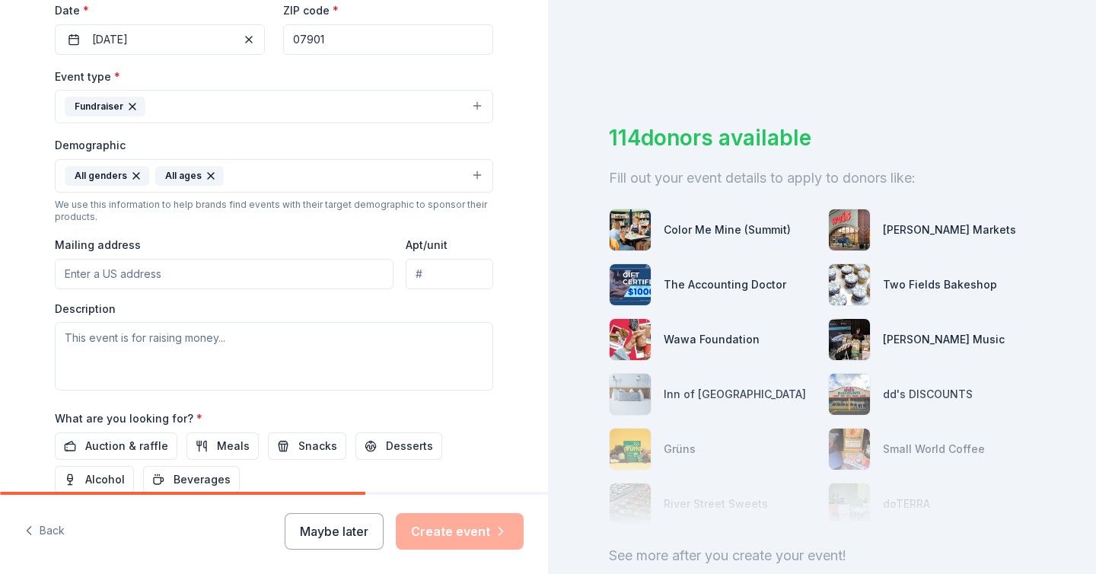
scroll to position [371, 0]
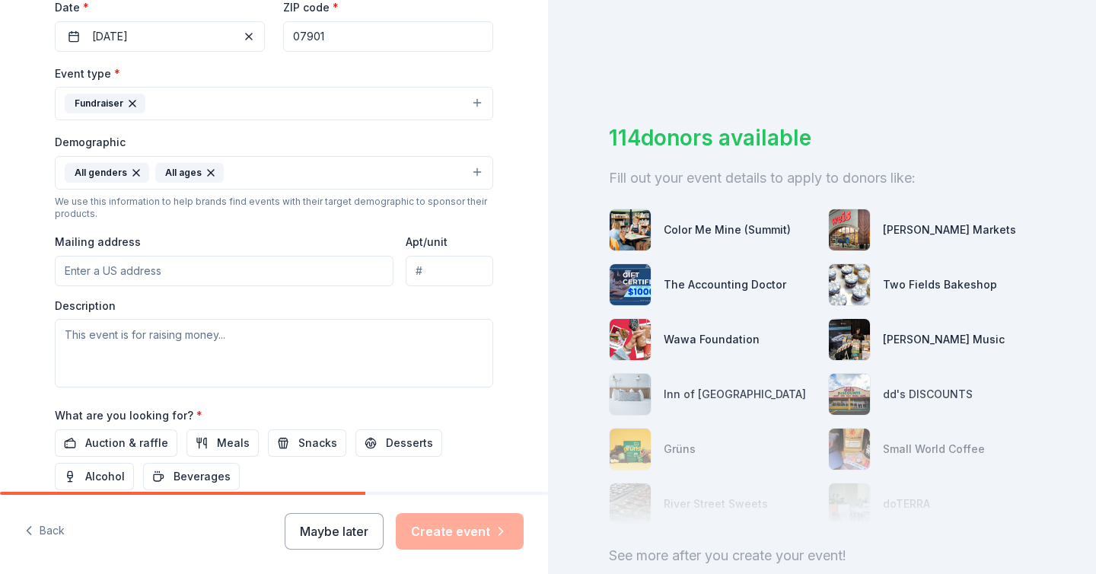
click at [216, 263] on input "Mailing address" at bounding box center [224, 271] width 339 height 30
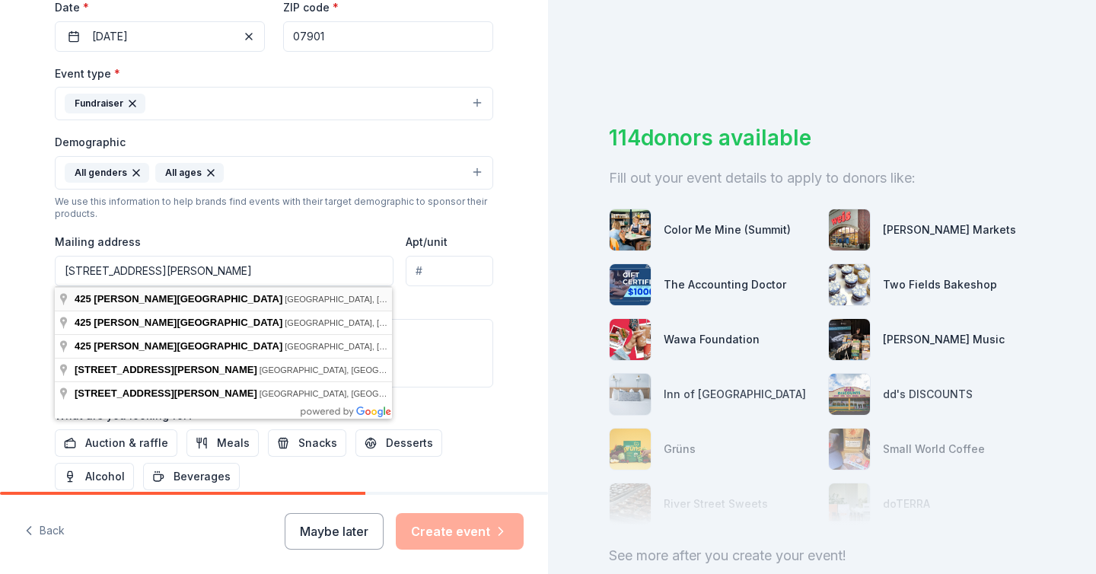
type input "425 Morris Avenue, Summit, NJ, 07901"
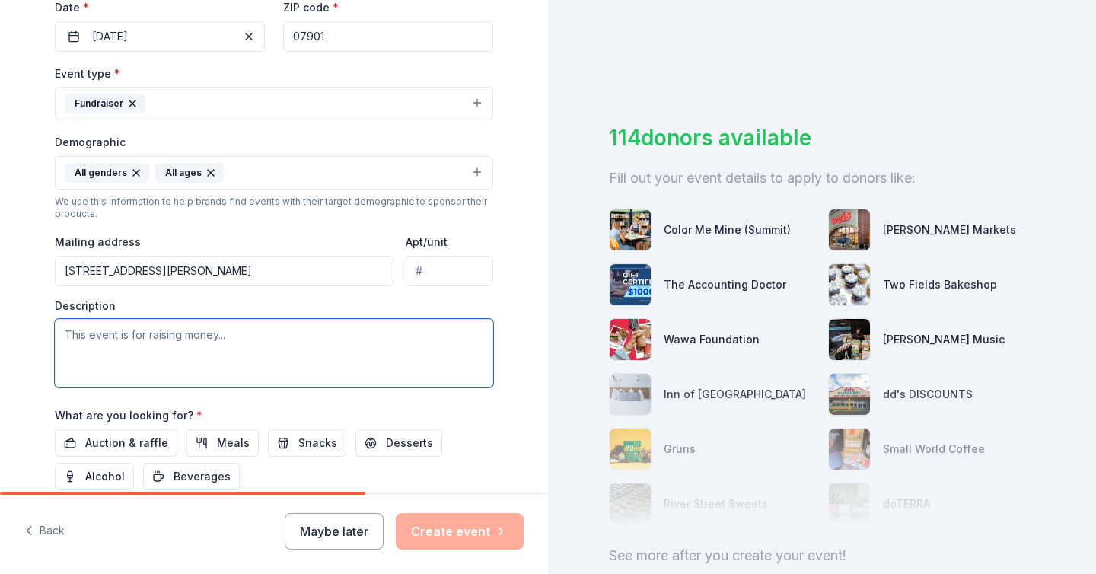
click at [241, 331] on textarea at bounding box center [274, 353] width 439 height 69
type textarea "T"
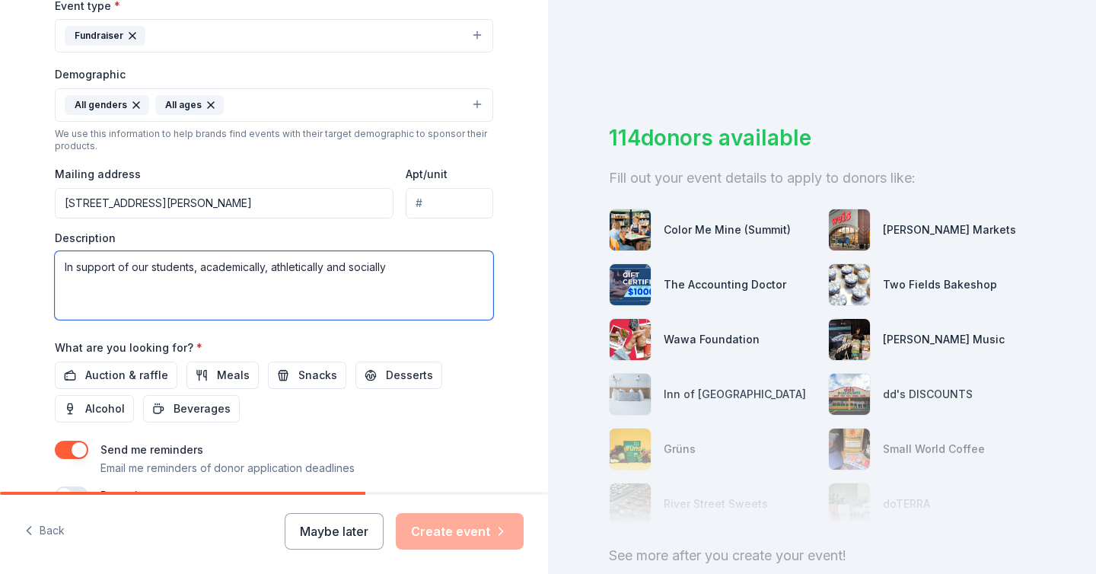
scroll to position [442, 0]
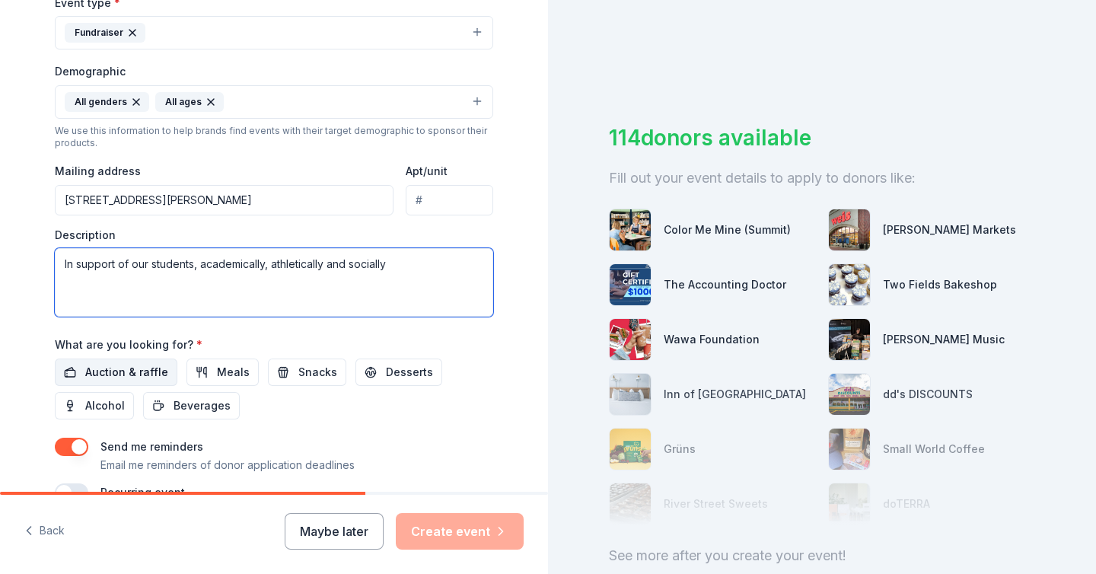
type textarea "In support of our students, academically, athletically and socially"
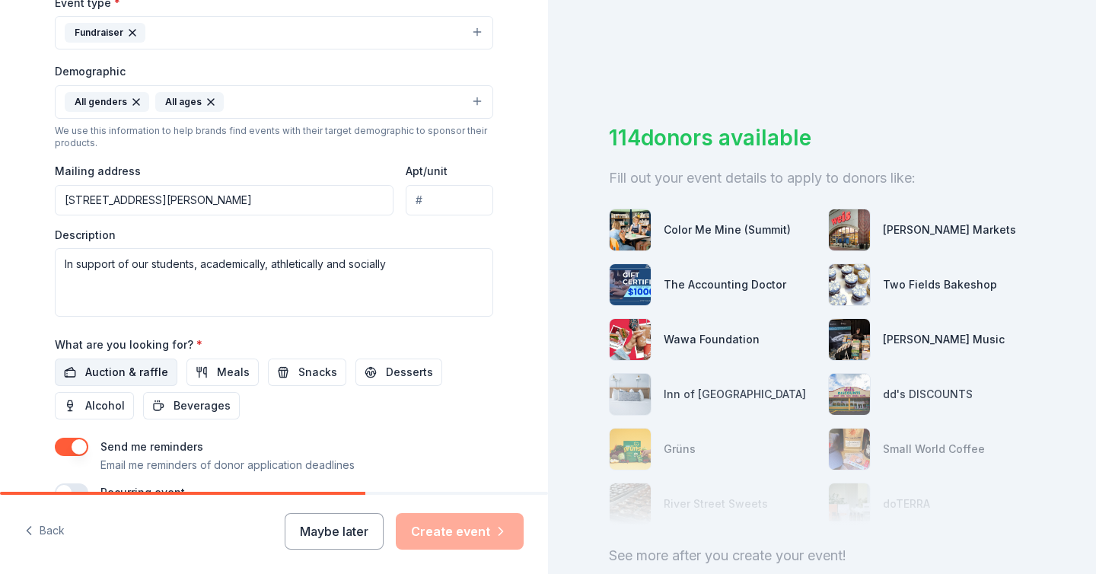
click at [148, 372] on span "Auction & raffle" at bounding box center [126, 372] width 83 height 18
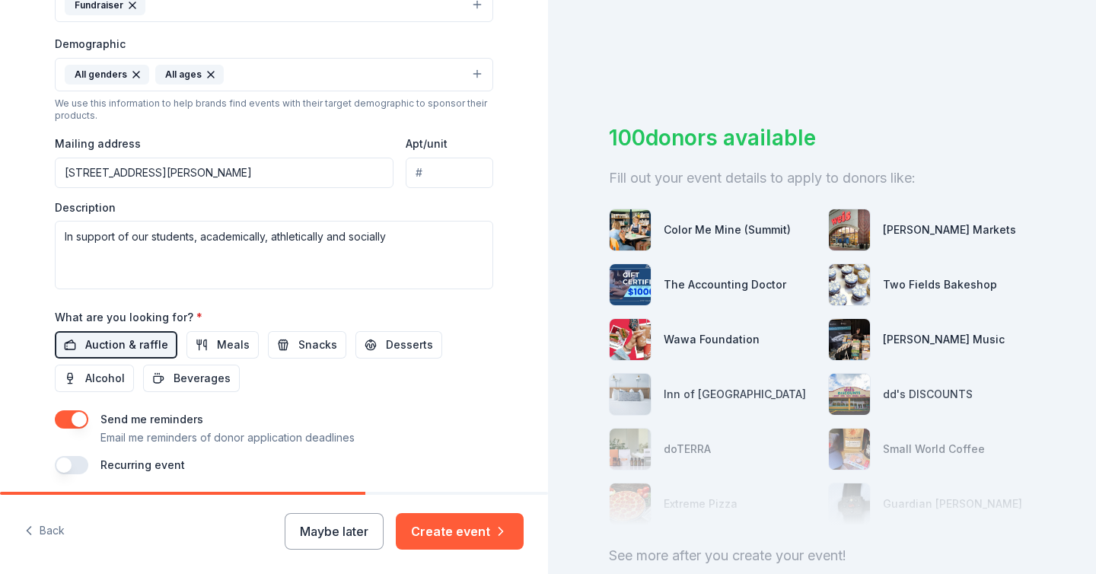
scroll to position [471, 0]
click at [225, 342] on span "Meals" at bounding box center [233, 342] width 33 height 18
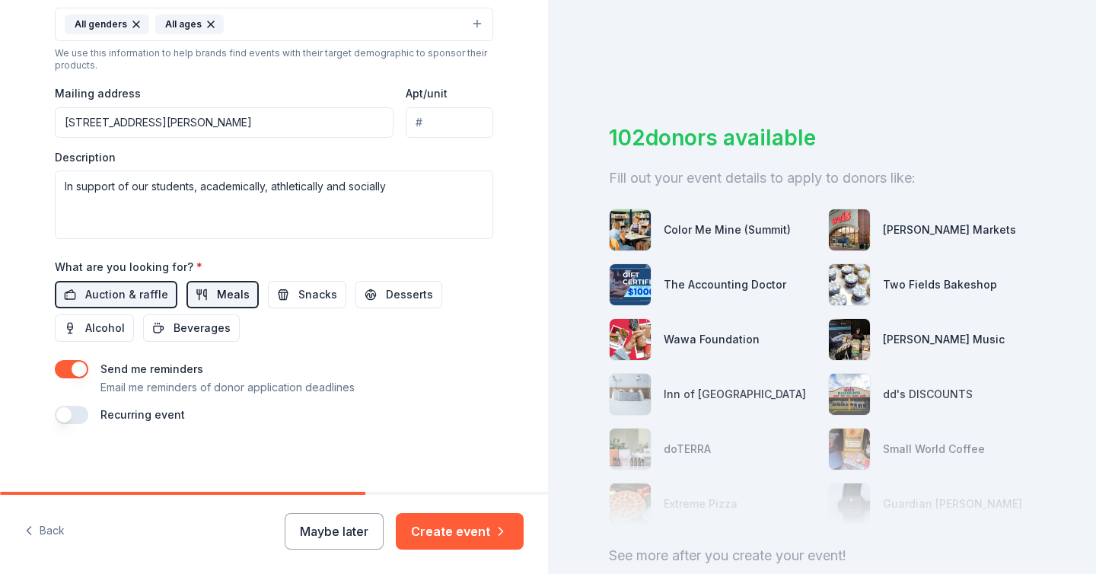
scroll to position [525, 0]
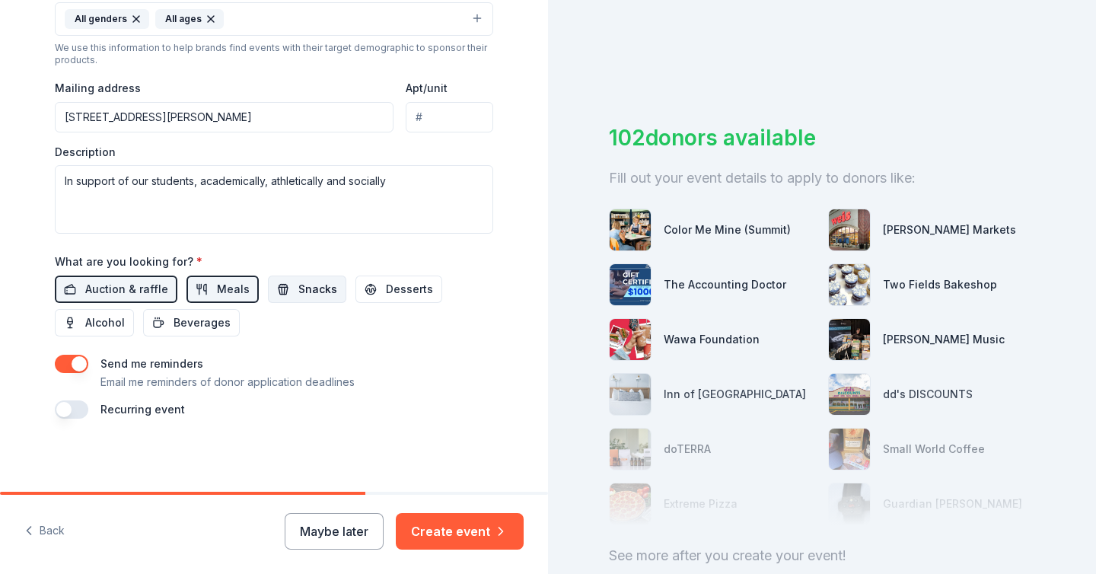
click at [310, 286] on span "Snacks" at bounding box center [317, 289] width 39 height 18
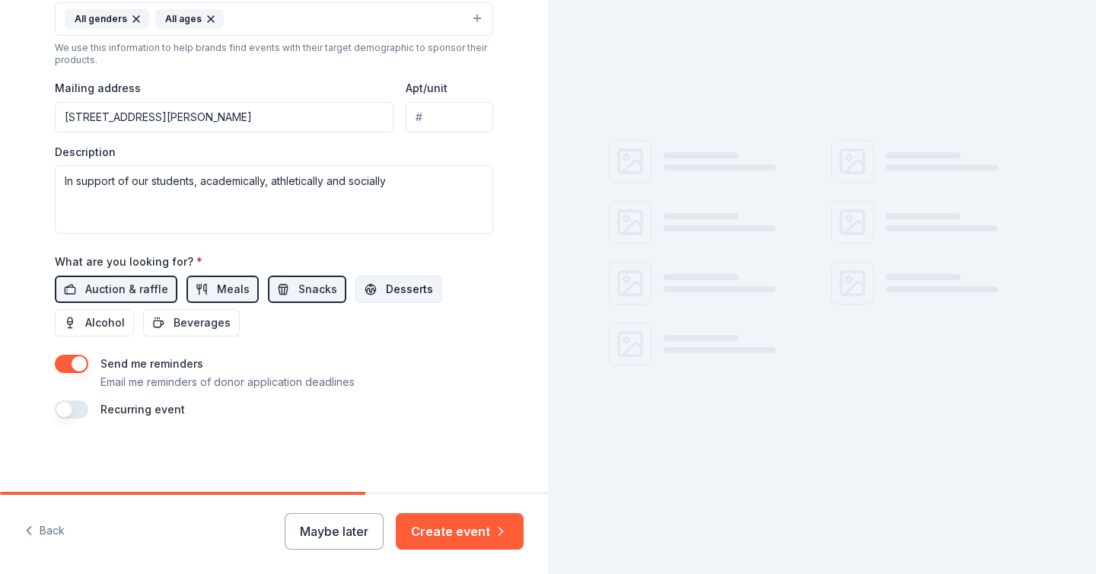
click at [410, 289] on span "Desserts" at bounding box center [409, 289] width 47 height 18
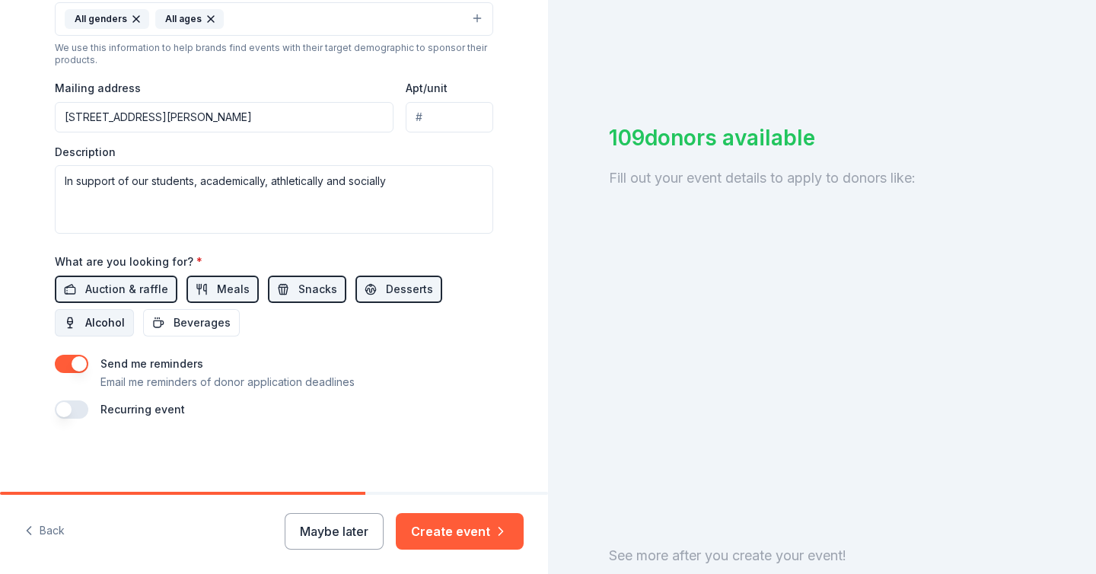
click at [101, 324] on span "Alcohol" at bounding box center [105, 323] width 40 height 18
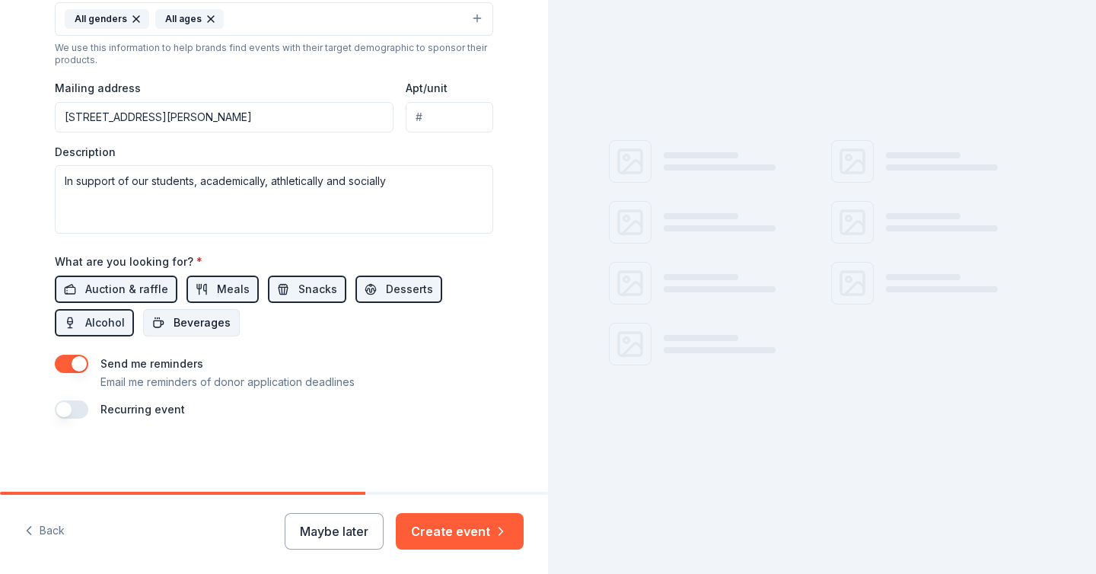
click at [194, 326] on span "Beverages" at bounding box center [202, 323] width 57 height 18
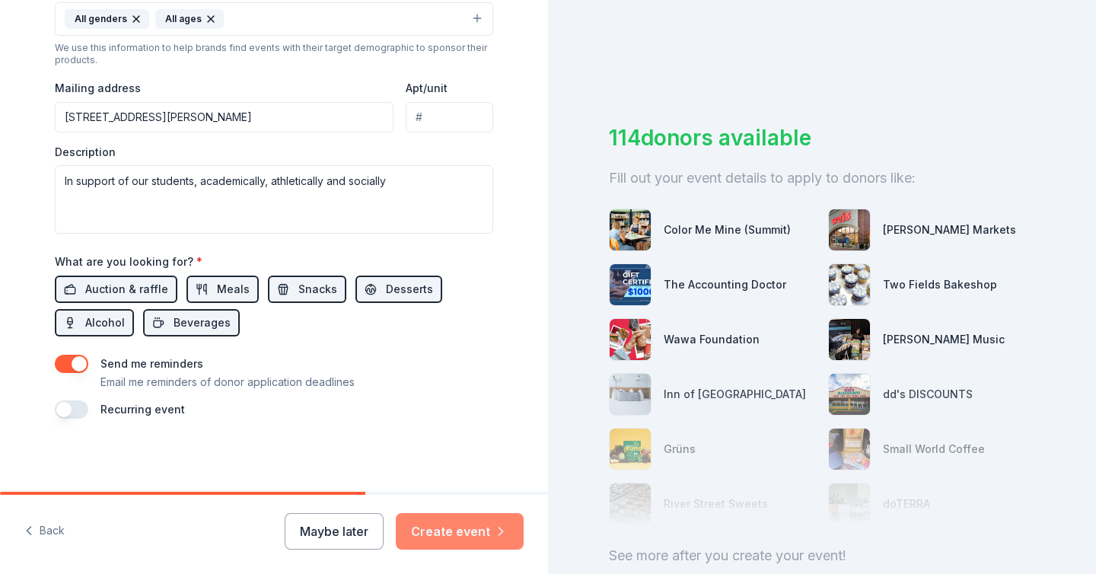
click at [452, 528] on button "Create event" at bounding box center [460, 531] width 128 height 37
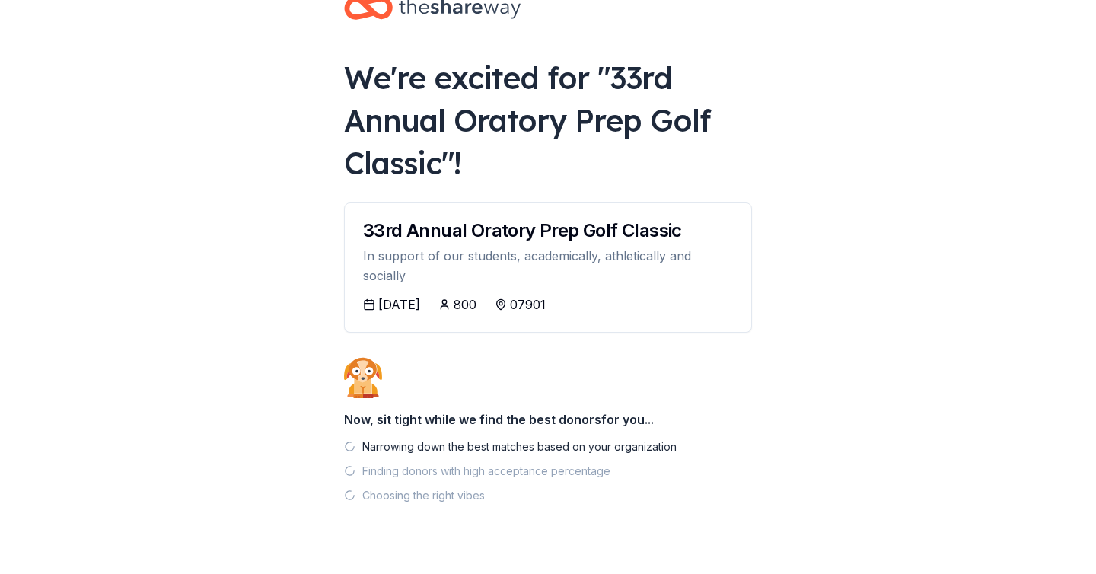
scroll to position [72, 0]
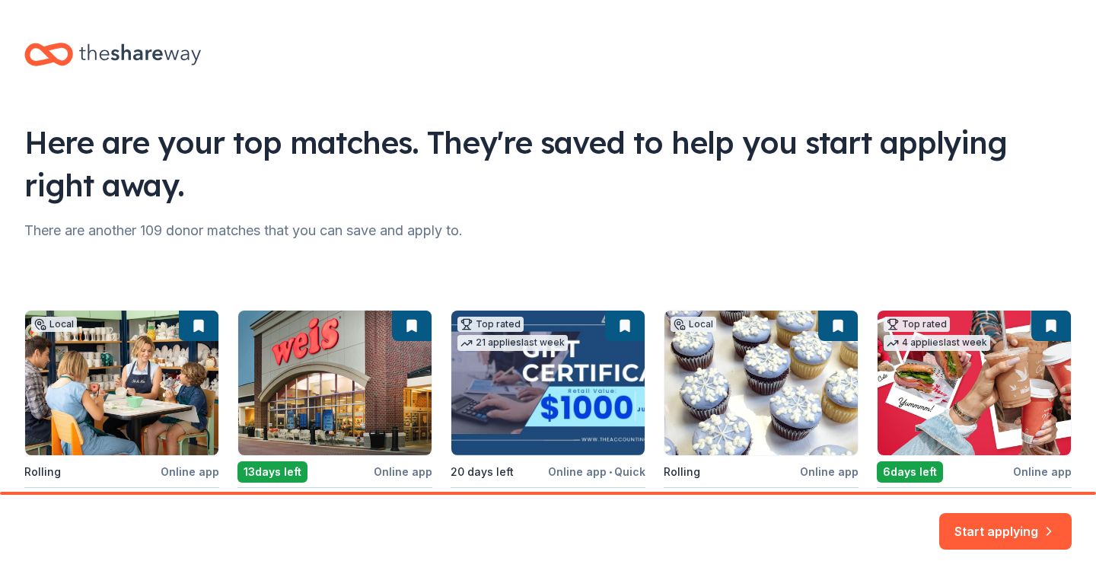
click at [140, 57] on icon at bounding box center [140, 54] width 122 height 21
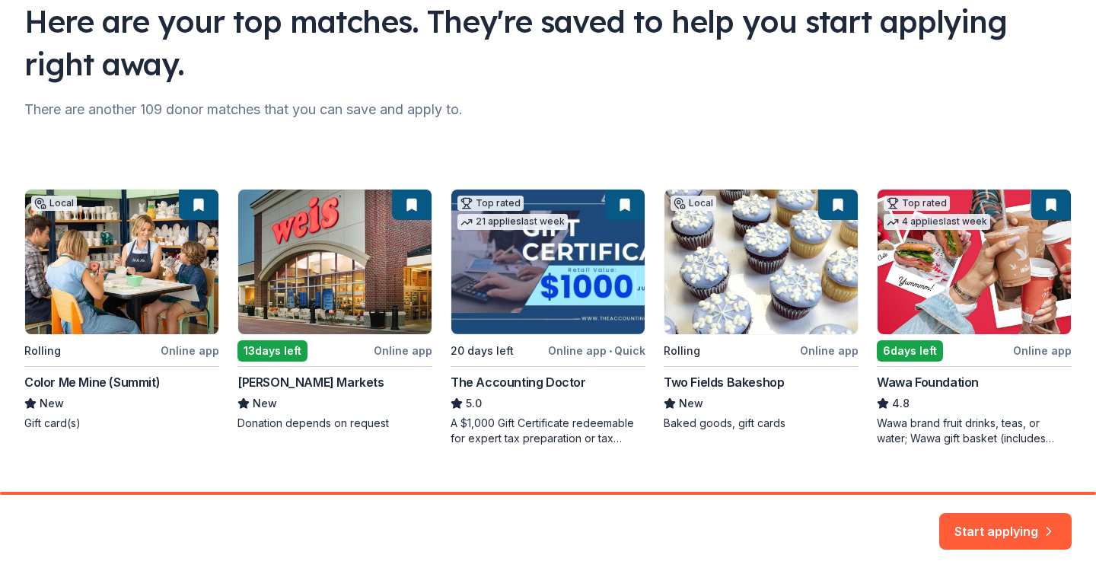
scroll to position [148, 0]
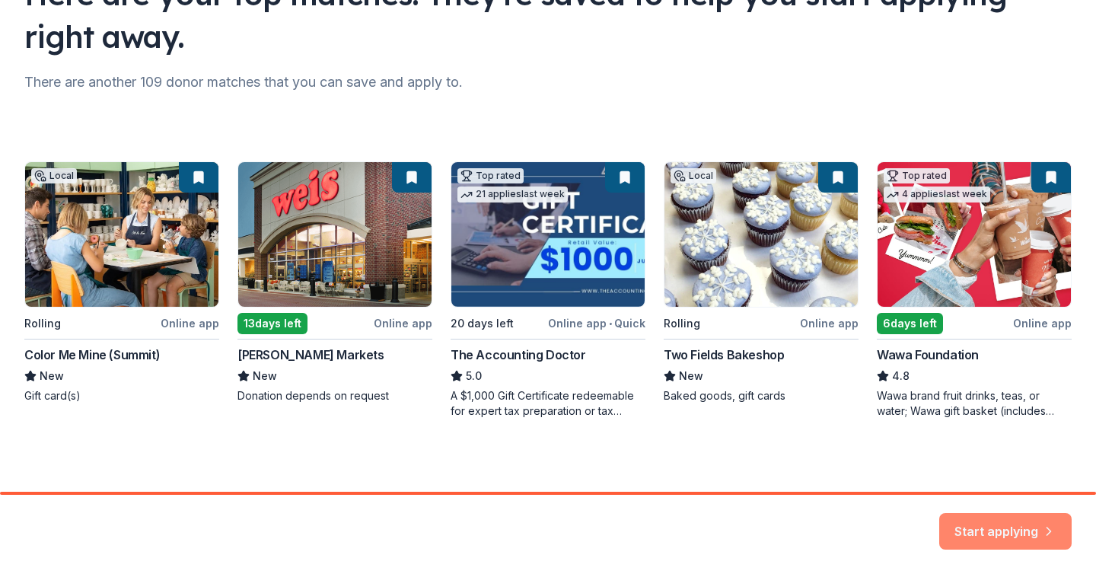
click at [1013, 525] on button "Start applying" at bounding box center [1005, 522] width 132 height 37
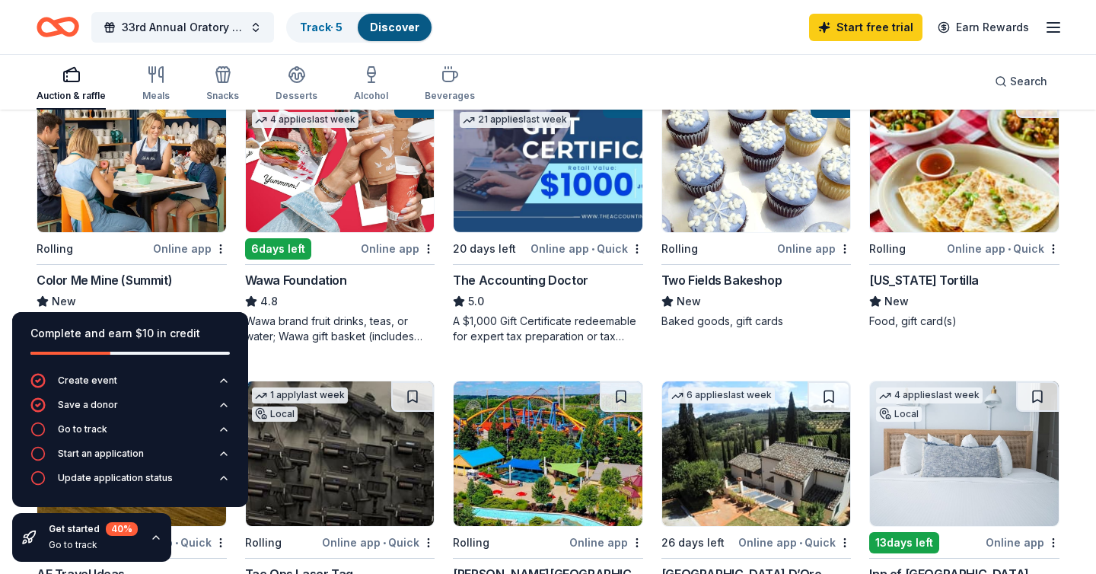
scroll to position [195, 0]
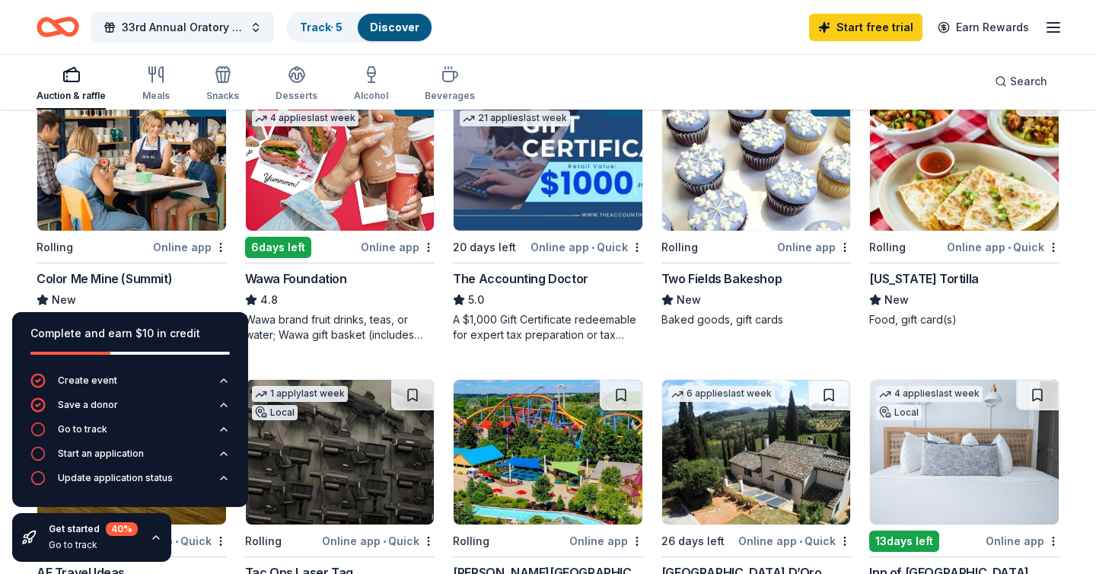
click at [396, 245] on div "Online app" at bounding box center [398, 247] width 74 height 19
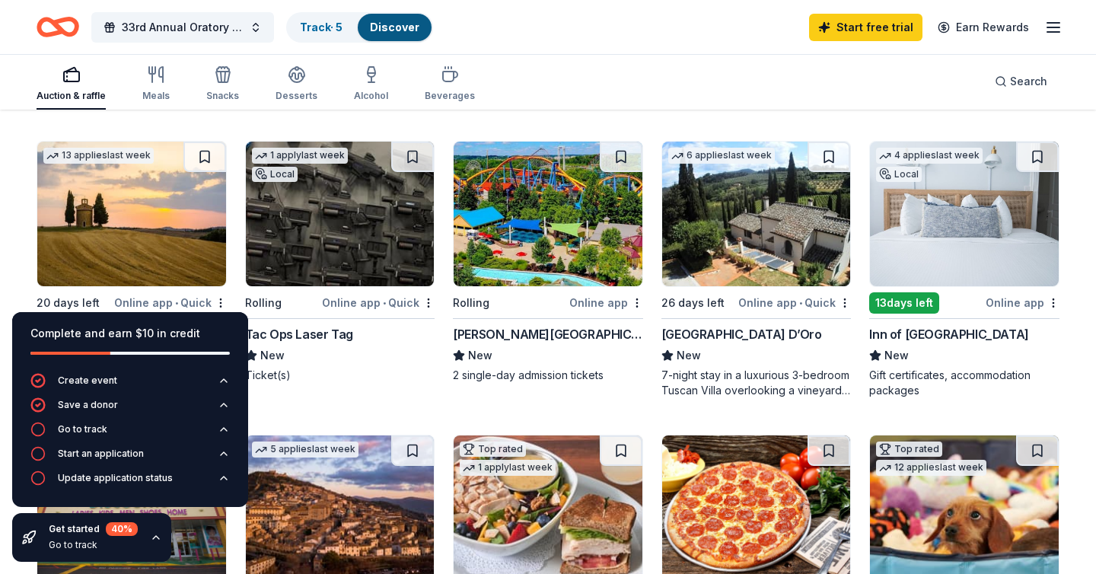
scroll to position [432, 0]
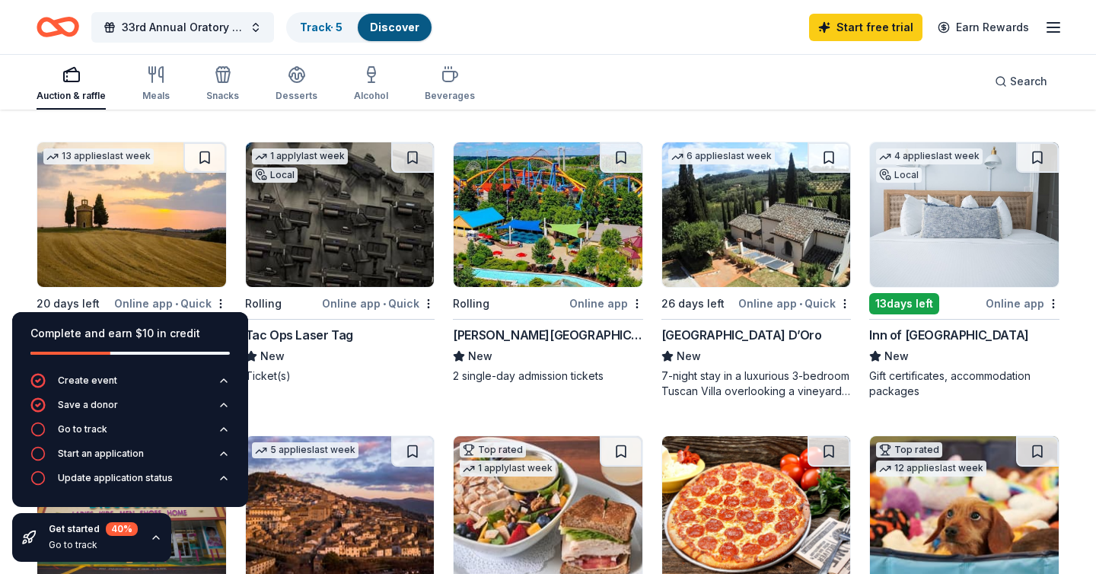
click at [964, 263] on img at bounding box center [964, 214] width 189 height 145
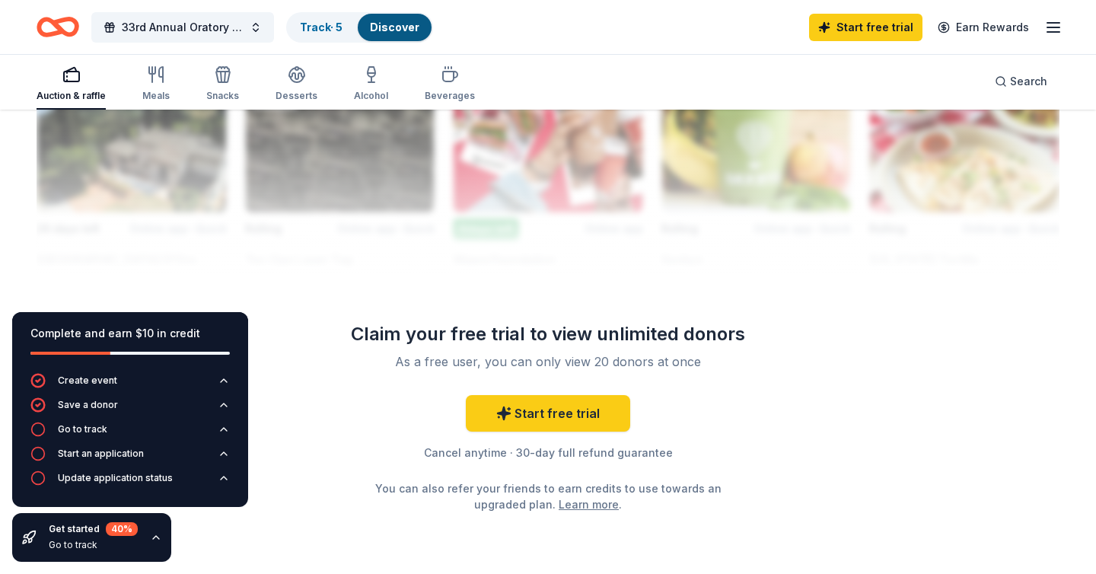
scroll to position [1432, 0]
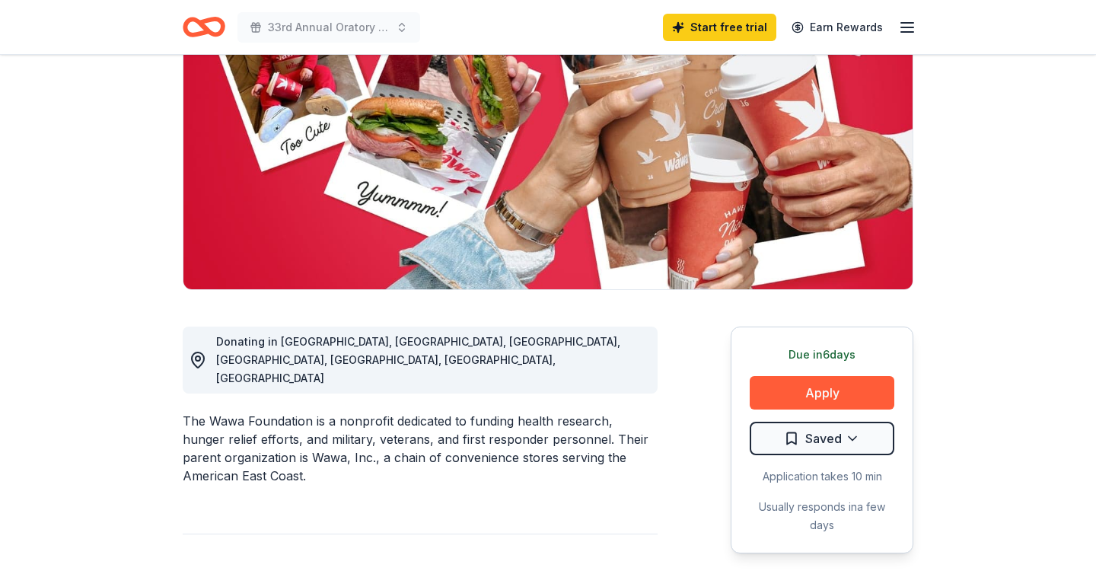
scroll to position [174, 0]
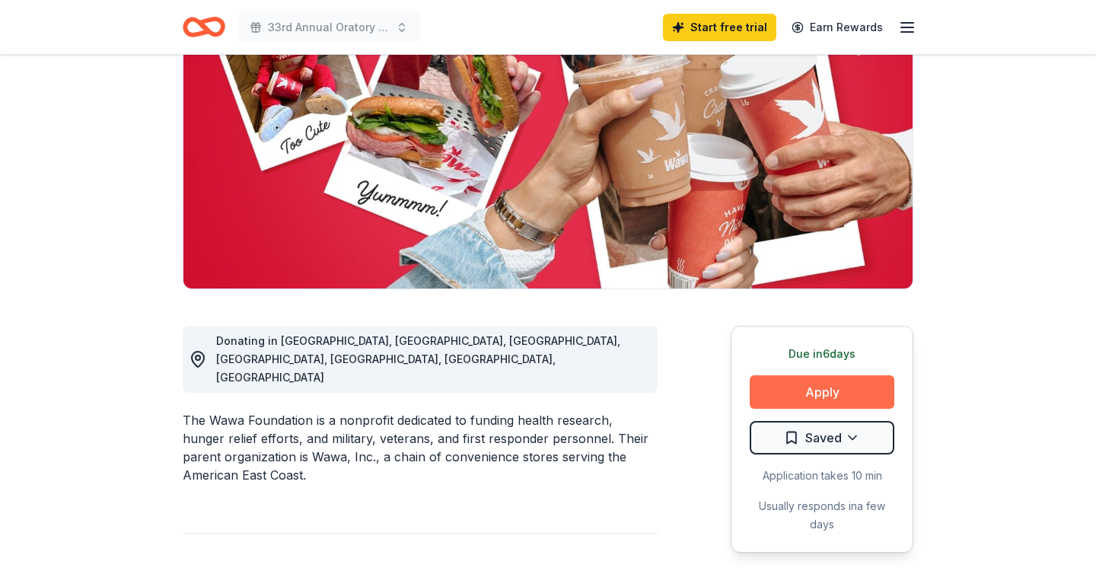
click at [820, 396] on button "Apply" at bounding box center [822, 391] width 145 height 33
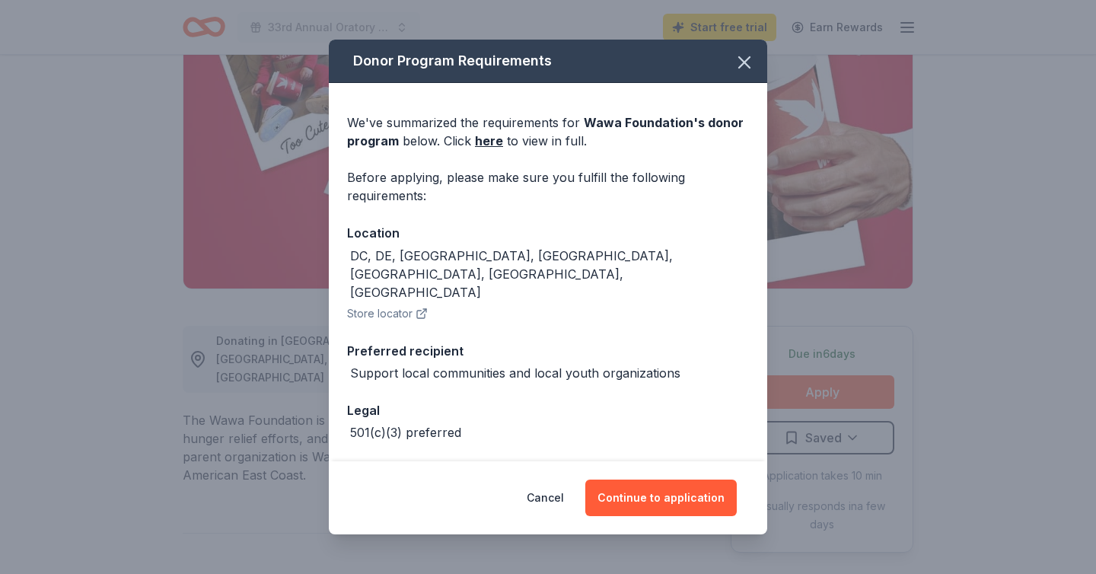
scroll to position [24, 0]
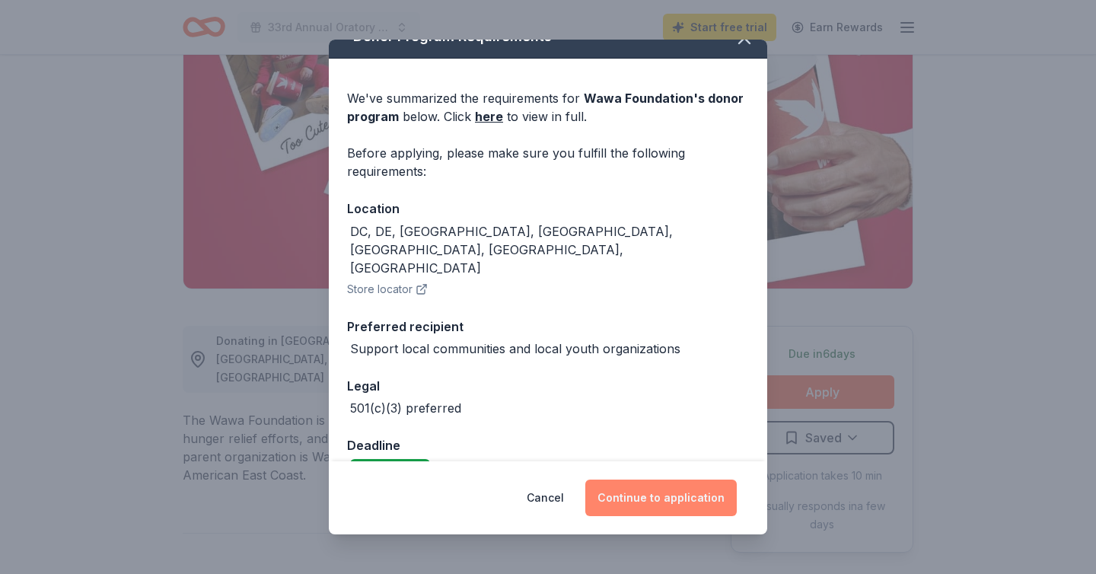
click at [651, 502] on button "Continue to application" at bounding box center [660, 498] width 151 height 37
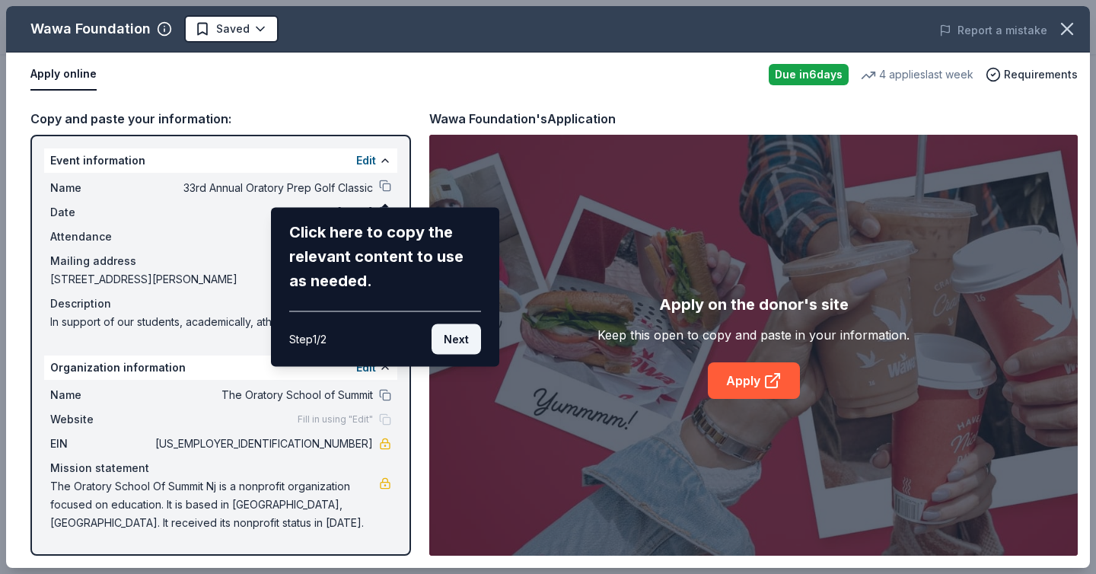
click at [458, 338] on button "Next" at bounding box center [456, 339] width 49 height 30
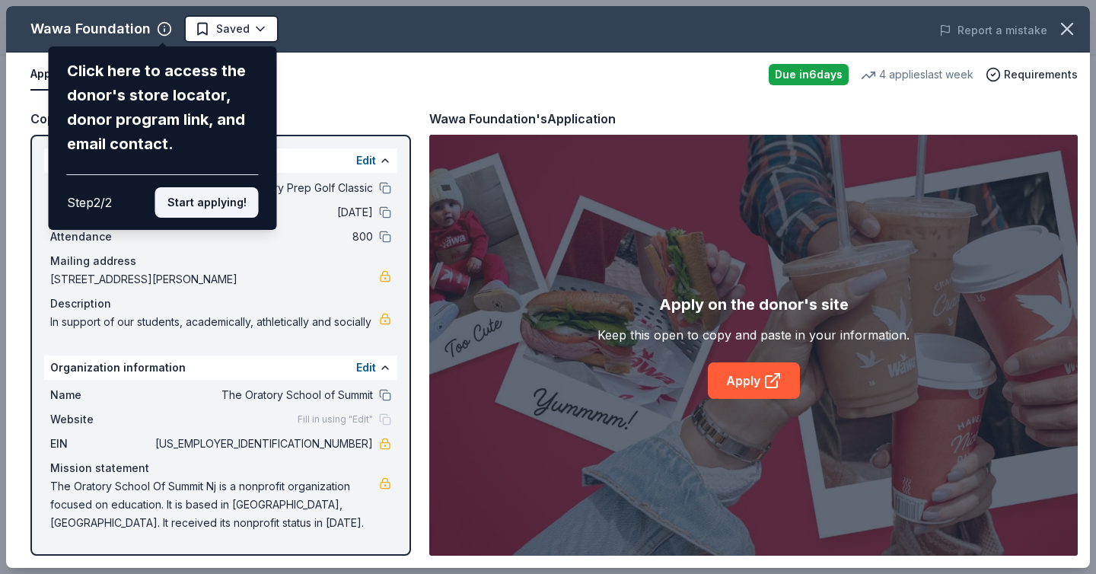
click at [213, 205] on button "Start applying!" at bounding box center [207, 202] width 104 height 30
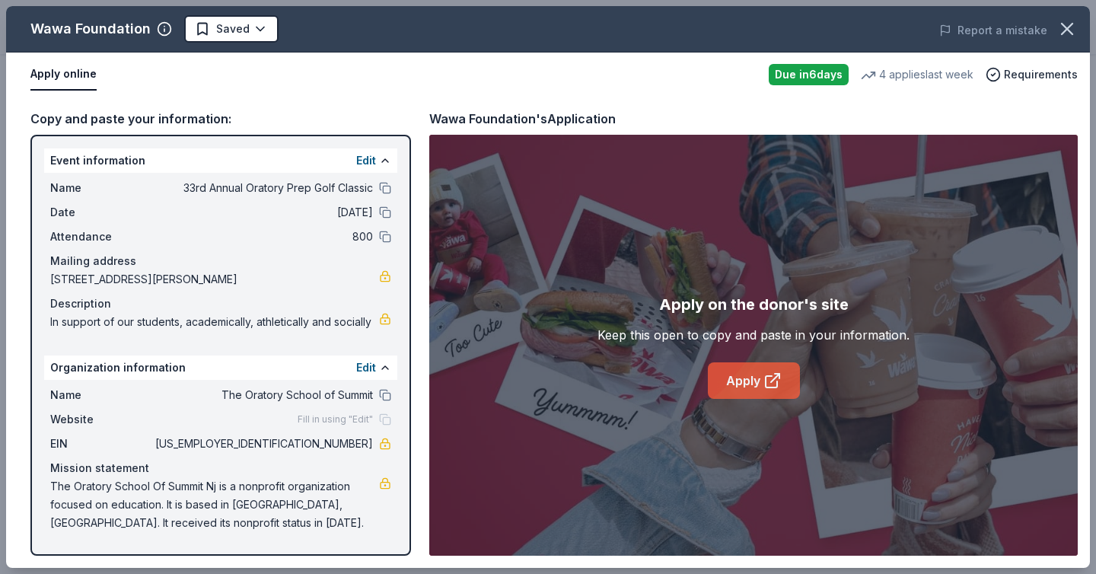
click at [752, 379] on link "Apply" at bounding box center [754, 380] width 92 height 37
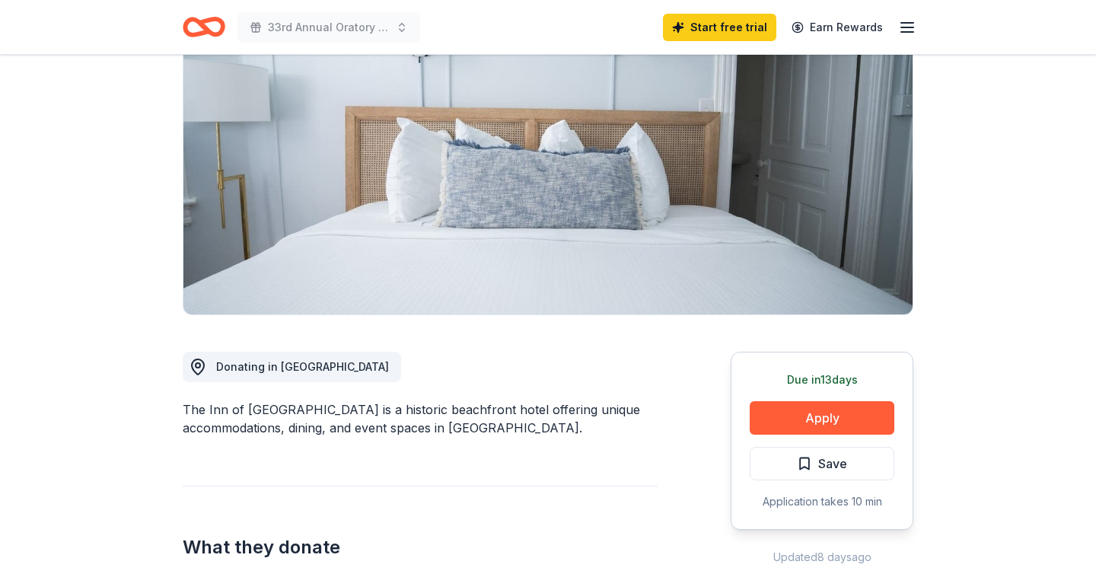
scroll to position [150, 0]
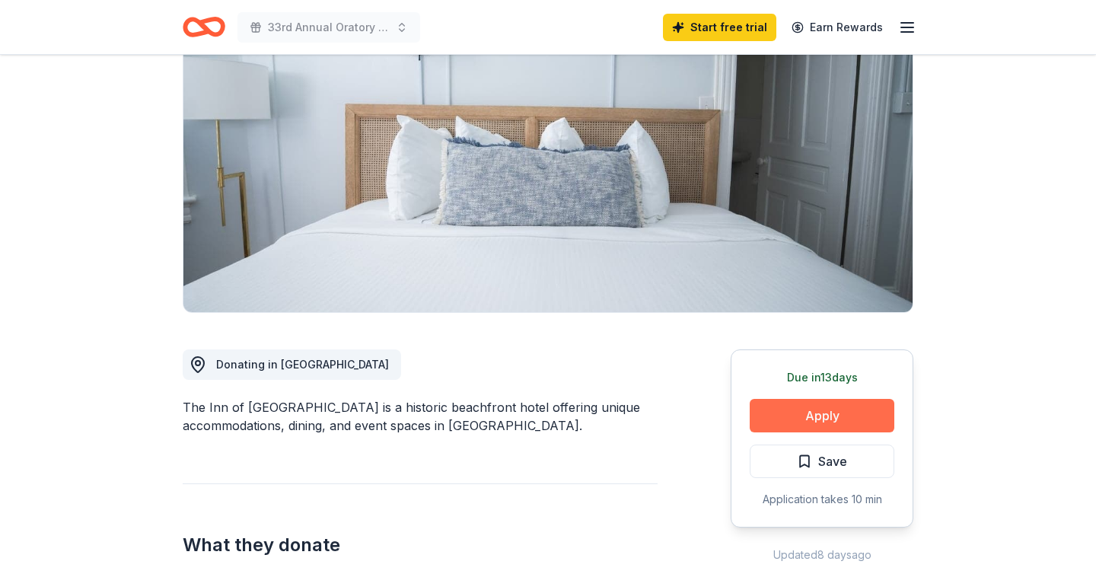
click at [795, 409] on button "Apply" at bounding box center [822, 415] width 145 height 33
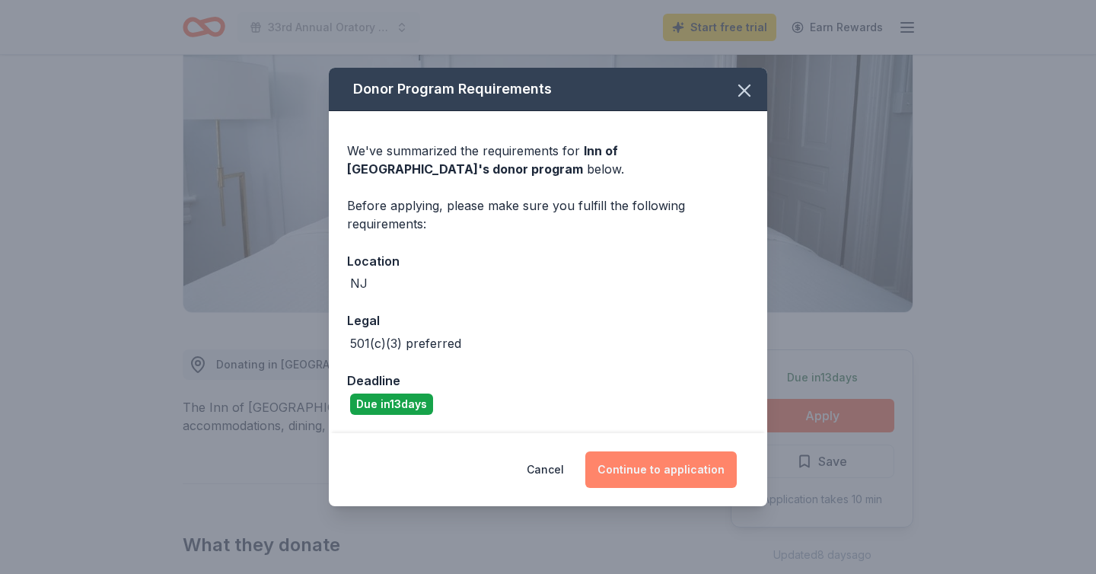
click at [649, 466] on button "Continue to application" at bounding box center [660, 469] width 151 height 37
